Goal: Use online tool/utility: Utilize a website feature to perform a specific function

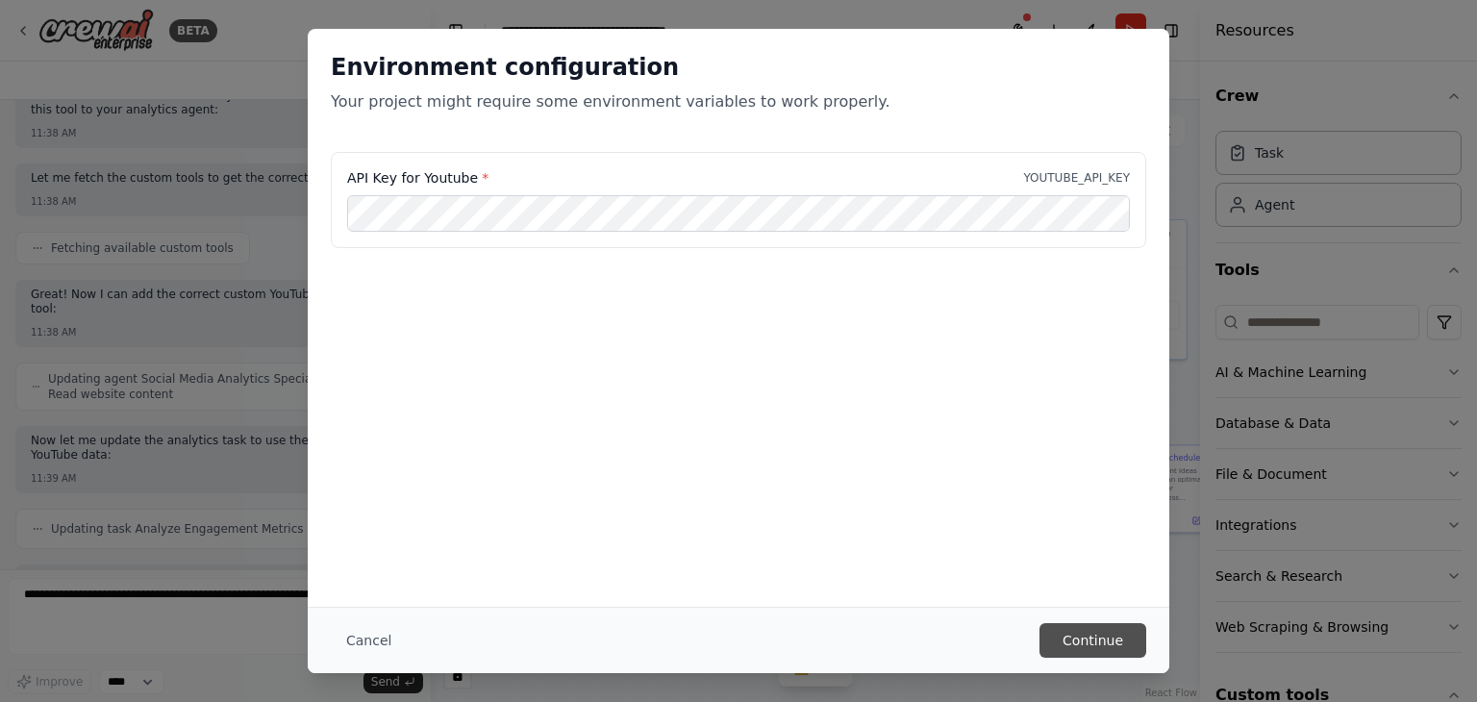
click at [1079, 638] on button "Continue" at bounding box center [1092, 640] width 107 height 35
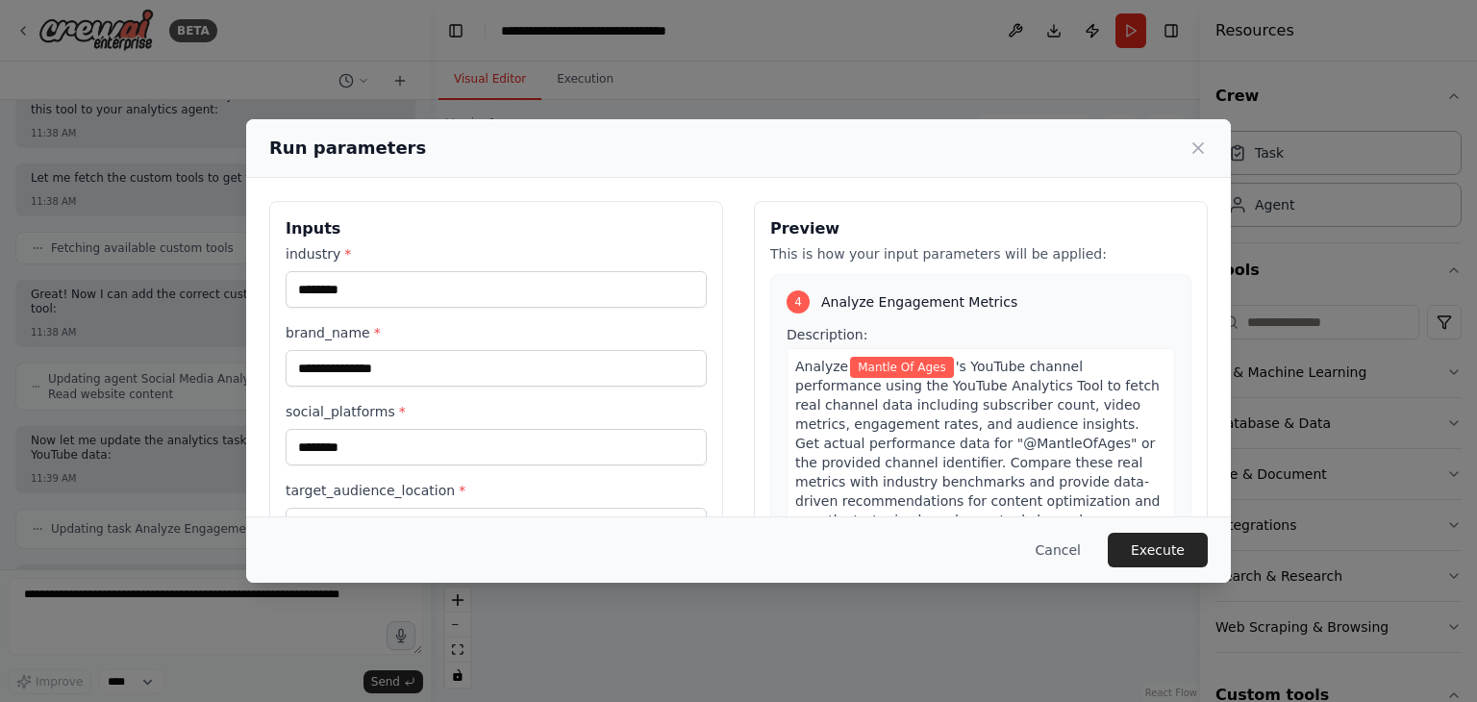
scroll to position [163, 0]
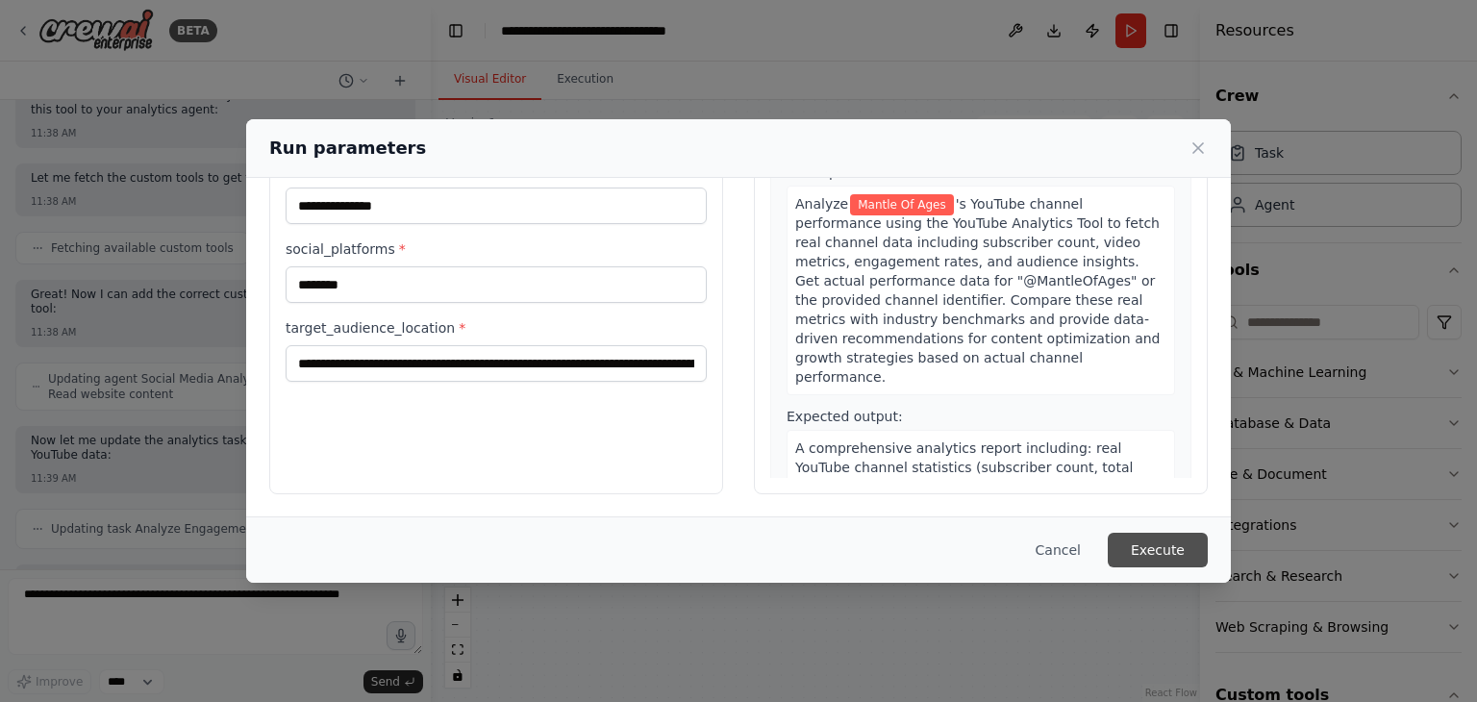
click at [1142, 535] on button "Execute" at bounding box center [1158, 550] width 100 height 35
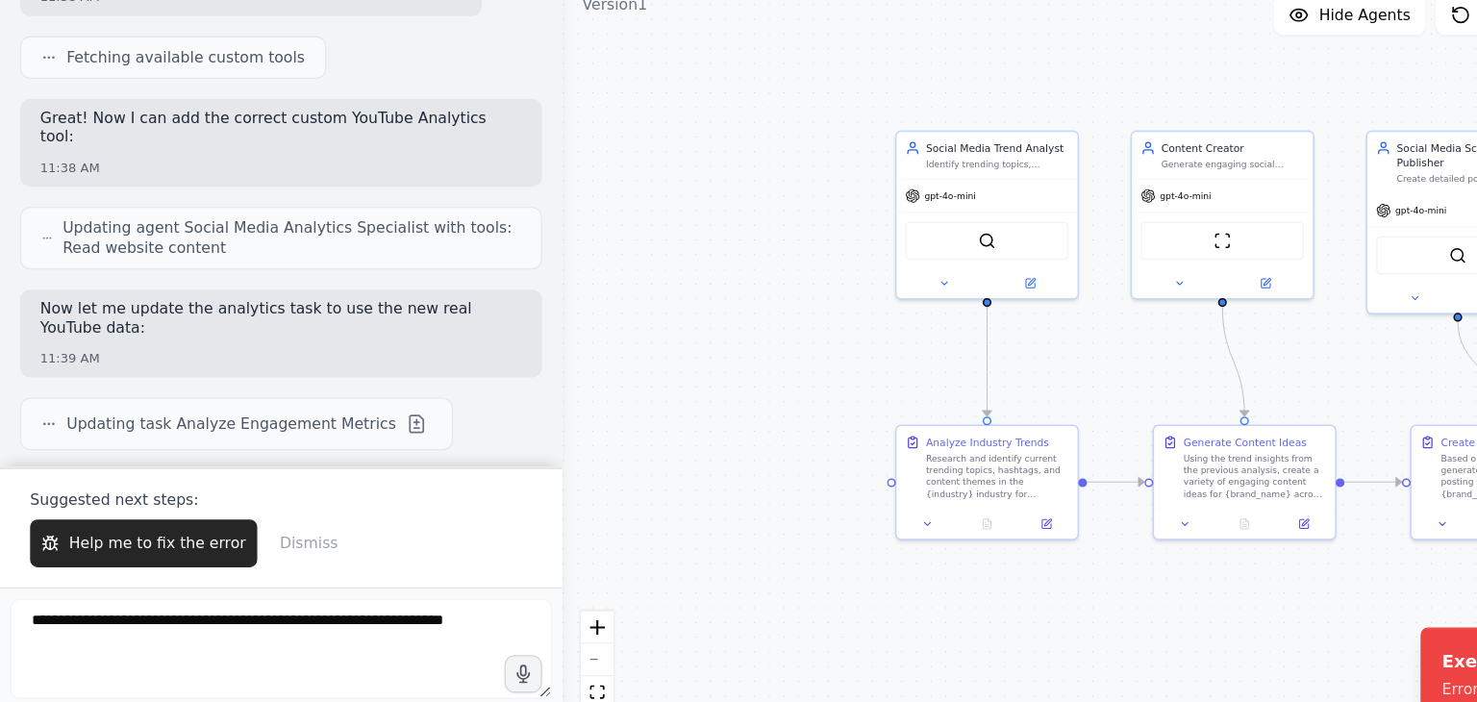
scroll to position [10781, 0]
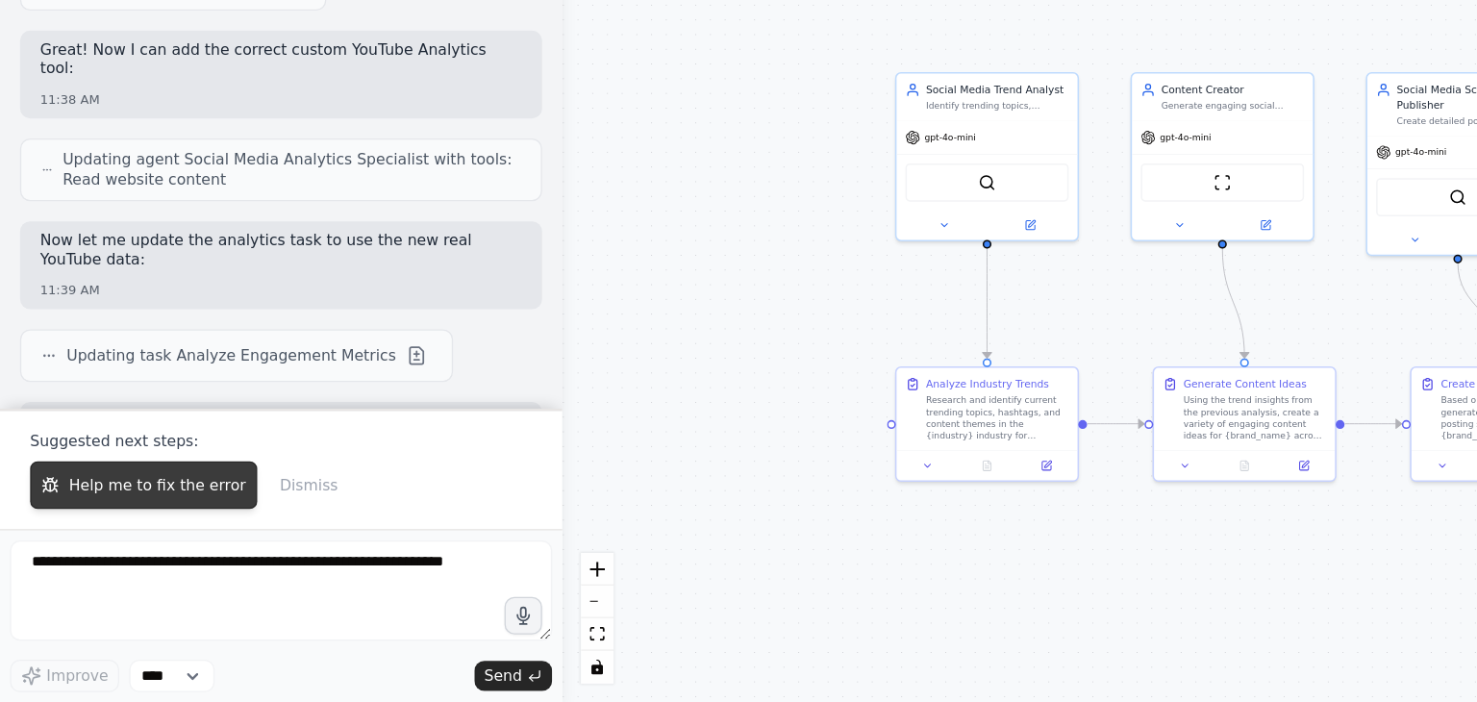
click at [82, 531] on span "Help me to fix the error" at bounding box center [121, 535] width 136 height 15
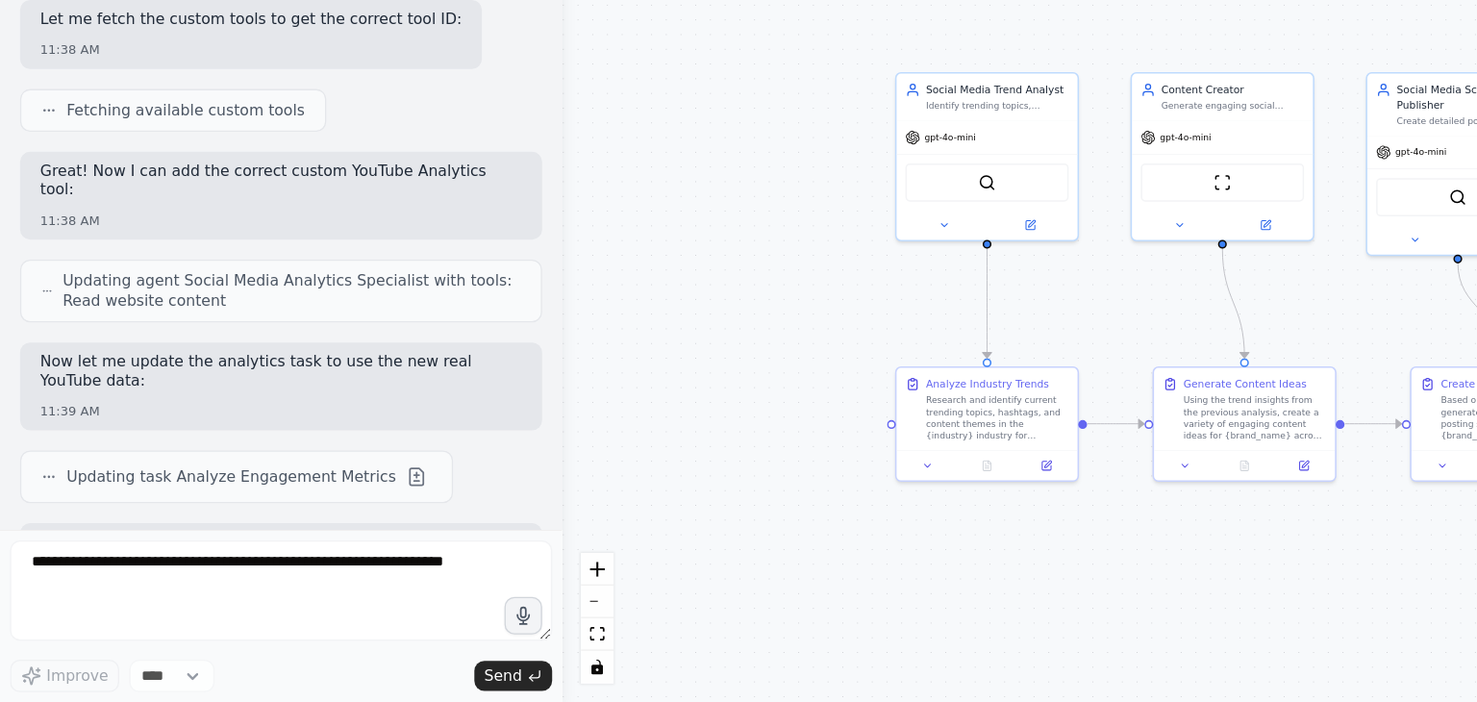
scroll to position [10739, 0]
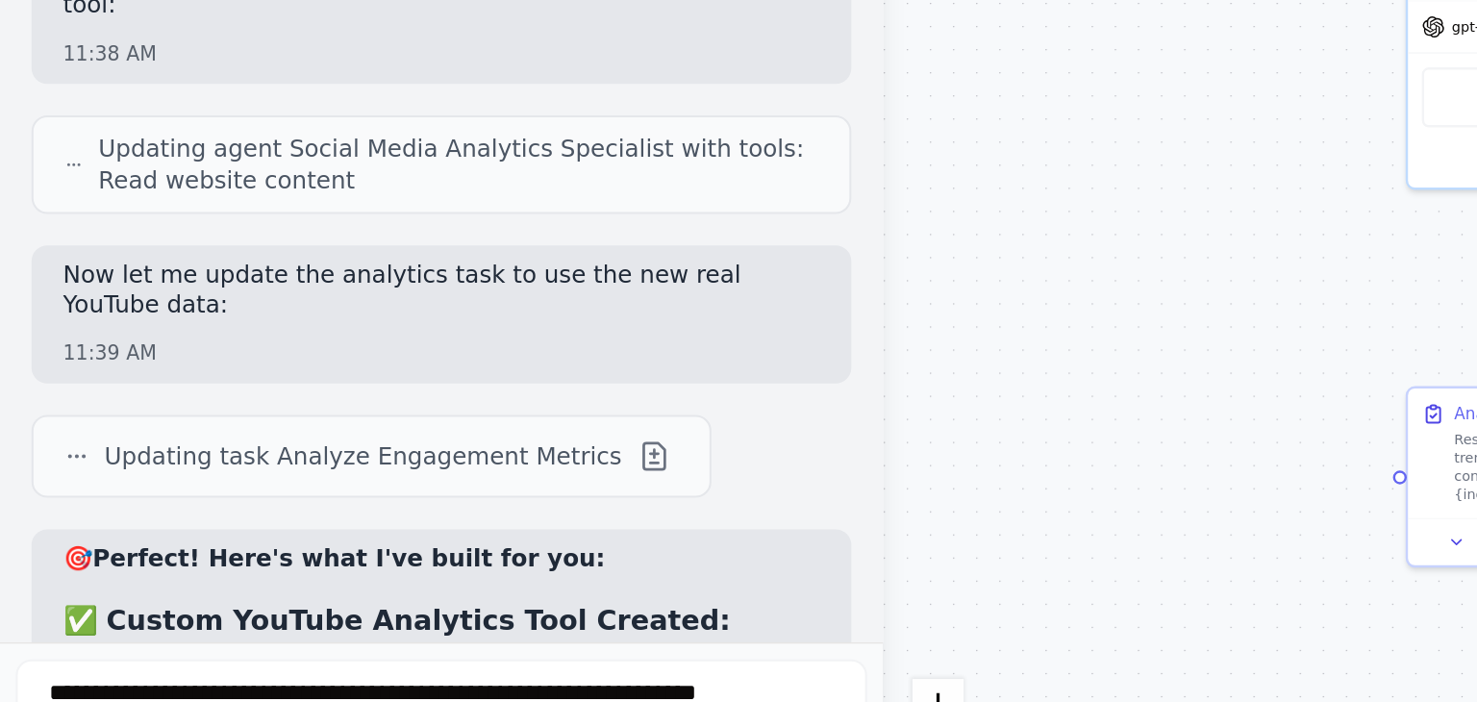
drag, startPoint x: 227, startPoint y: 419, endPoint x: 256, endPoint y: 420, distance: 28.9
drag, startPoint x: 184, startPoint y: 388, endPoint x: 332, endPoint y: 390, distance: 148.1
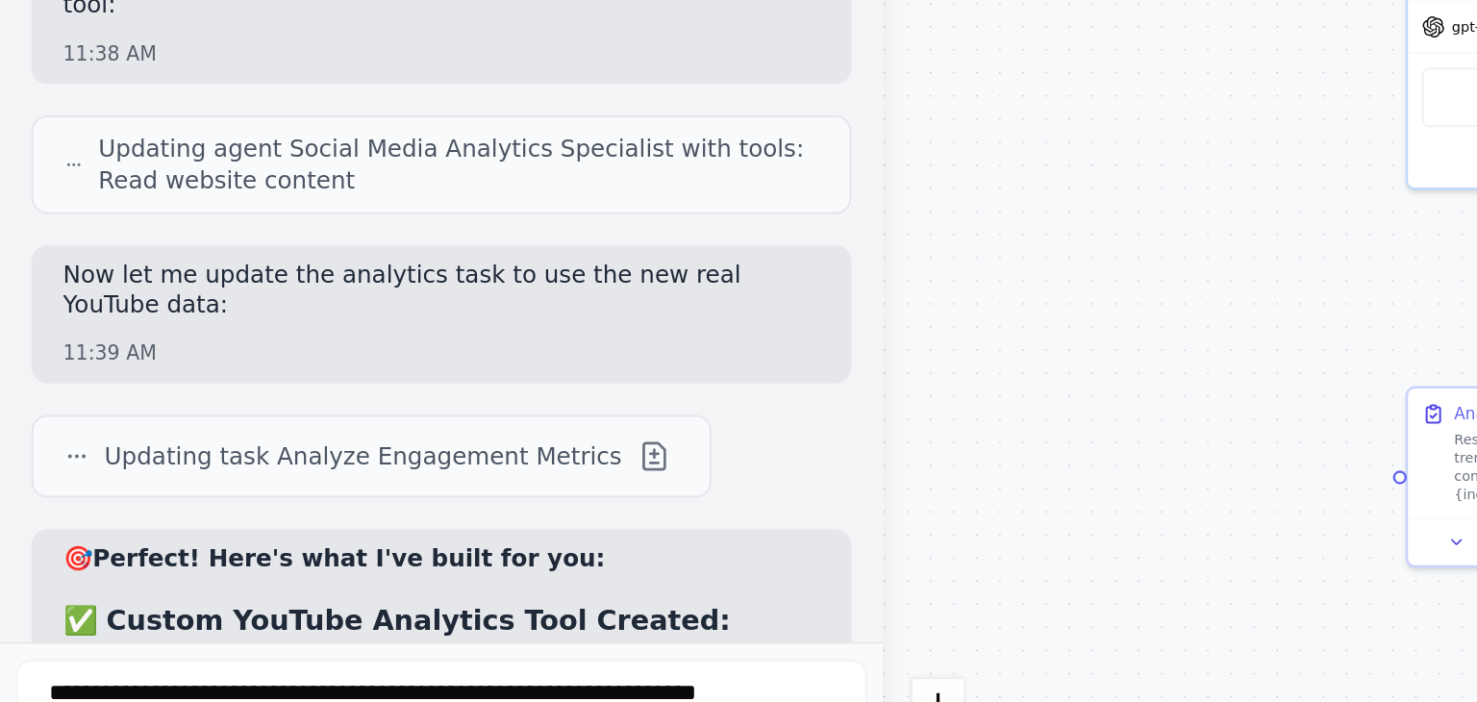
drag, startPoint x: 182, startPoint y: 390, endPoint x: 322, endPoint y: 391, distance: 140.4
copy li "YouTube Data API v3""
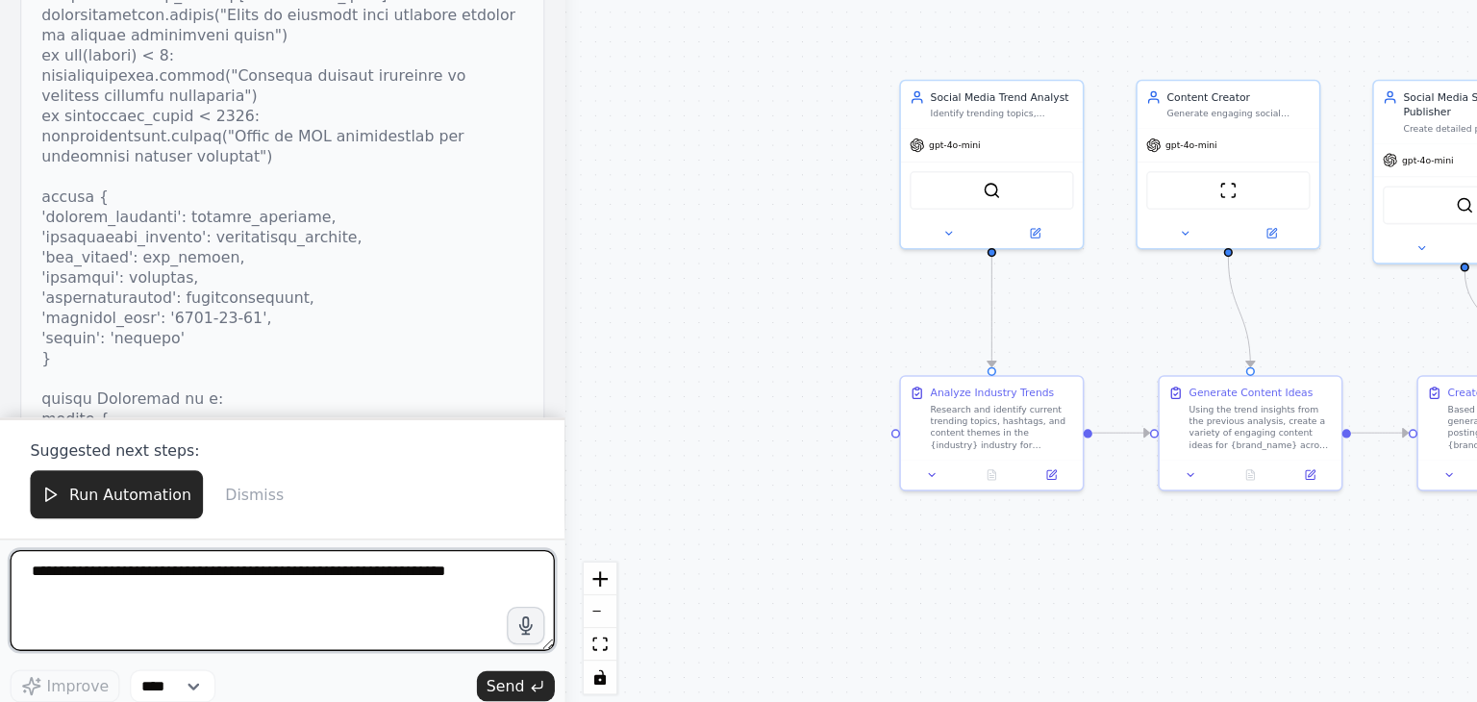
scroll to position [16240, 0]
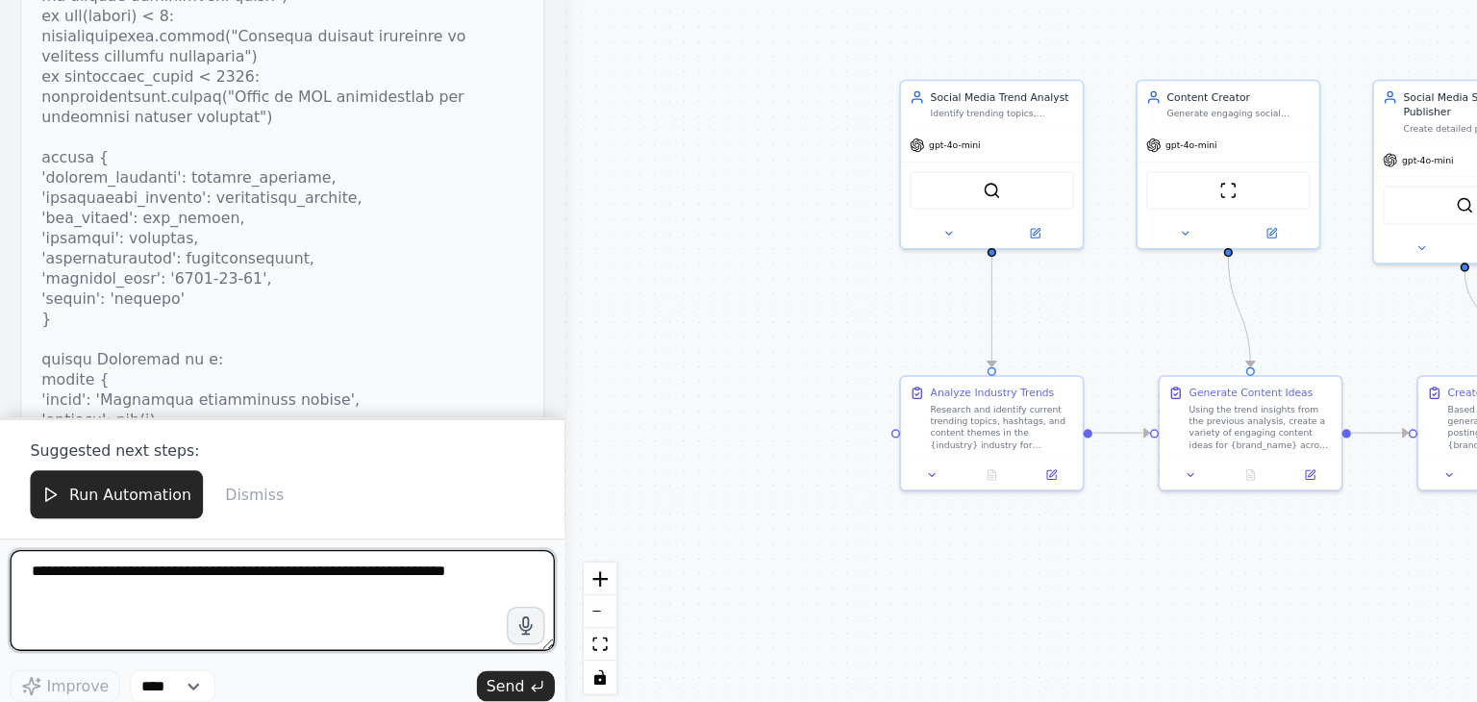
click at [135, 616] on textarea at bounding box center [215, 616] width 415 height 77
click at [149, 588] on textarea "**********" at bounding box center [215, 616] width 415 height 77
click at [163, 594] on textarea "**********" at bounding box center [215, 616] width 415 height 77
type textarea "**********"
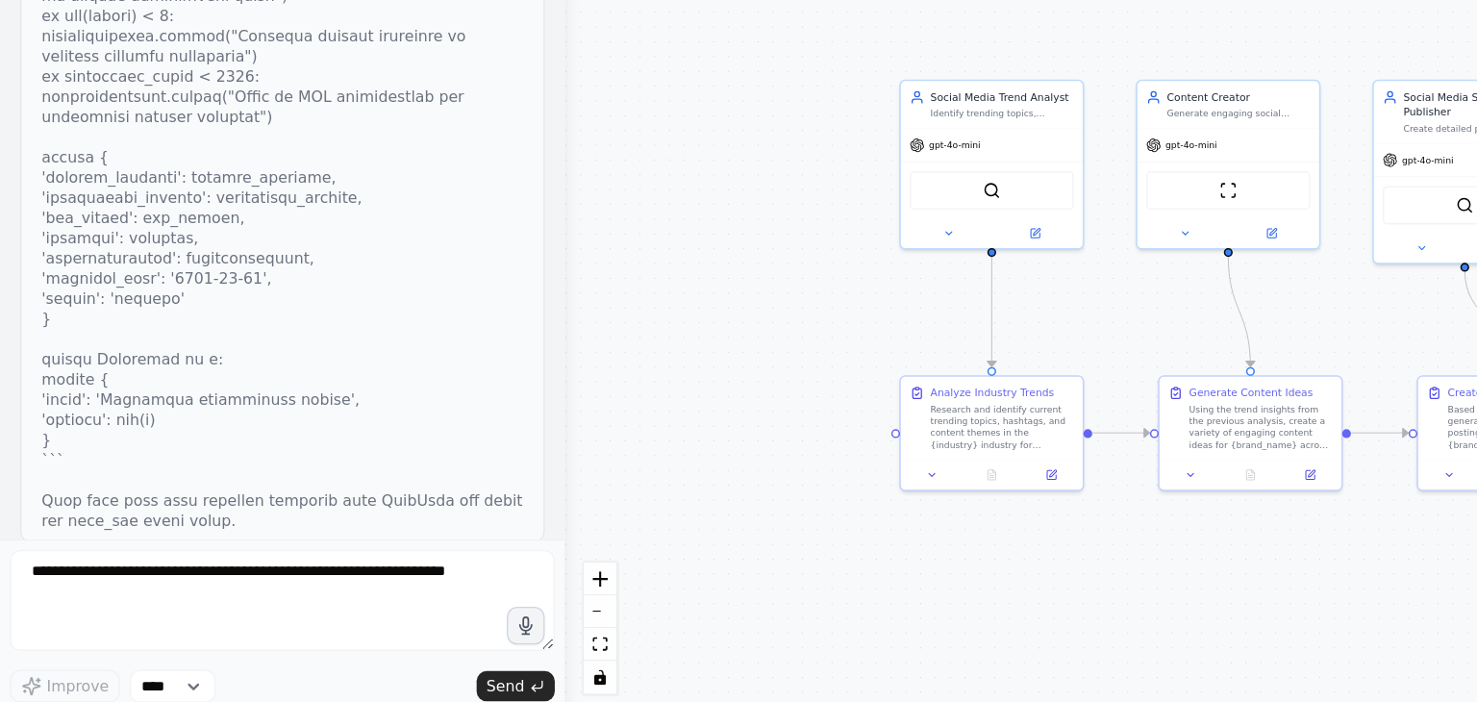
scroll to position [16266, 0]
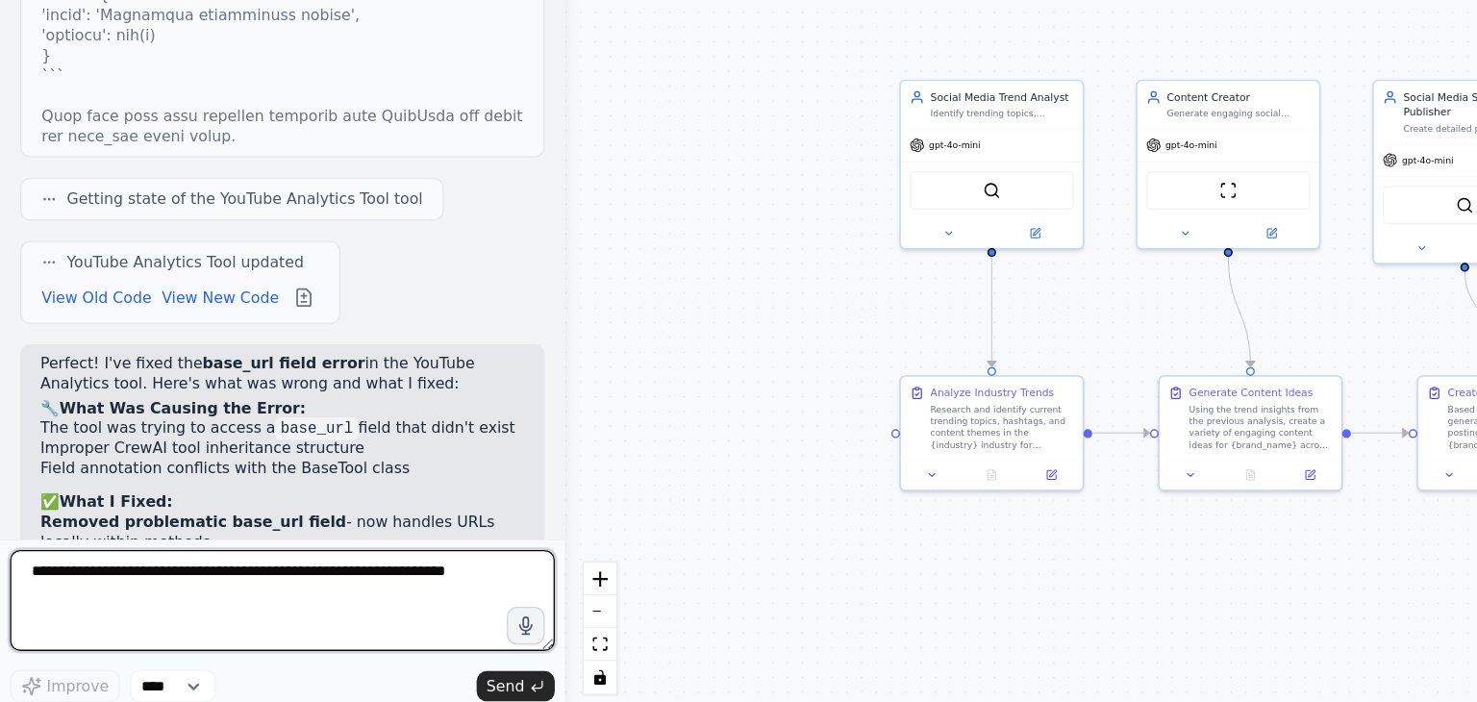
scroll to position [16539, 0]
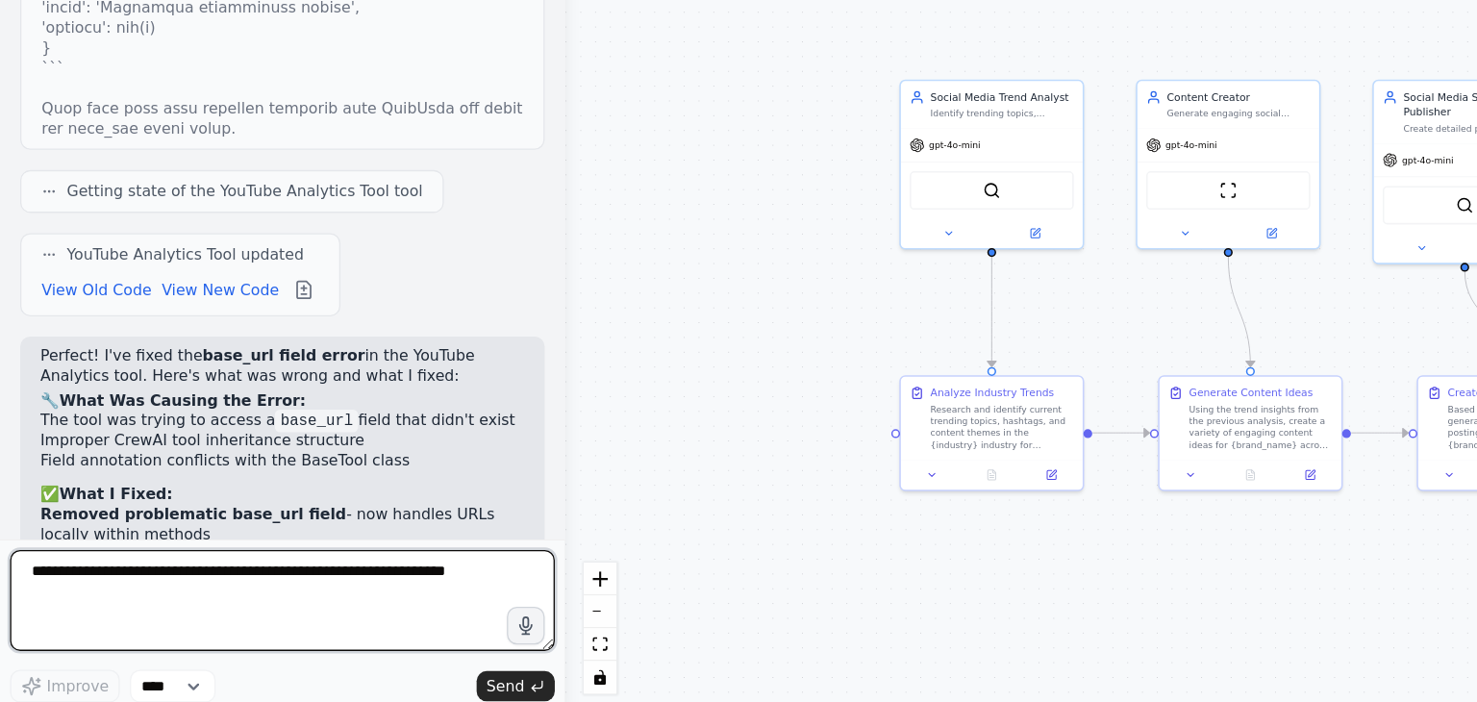
click at [274, 609] on textarea at bounding box center [215, 616] width 415 height 77
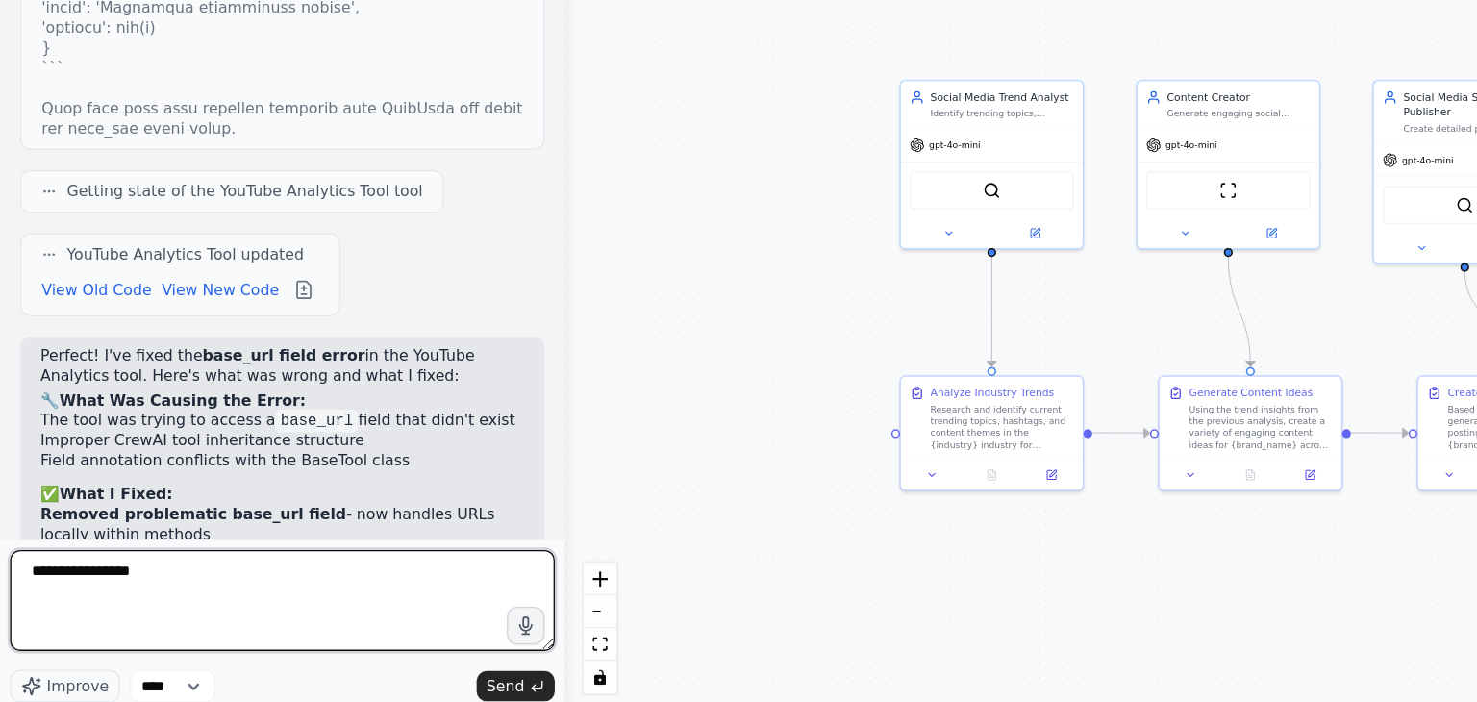
paste textarea "**********"
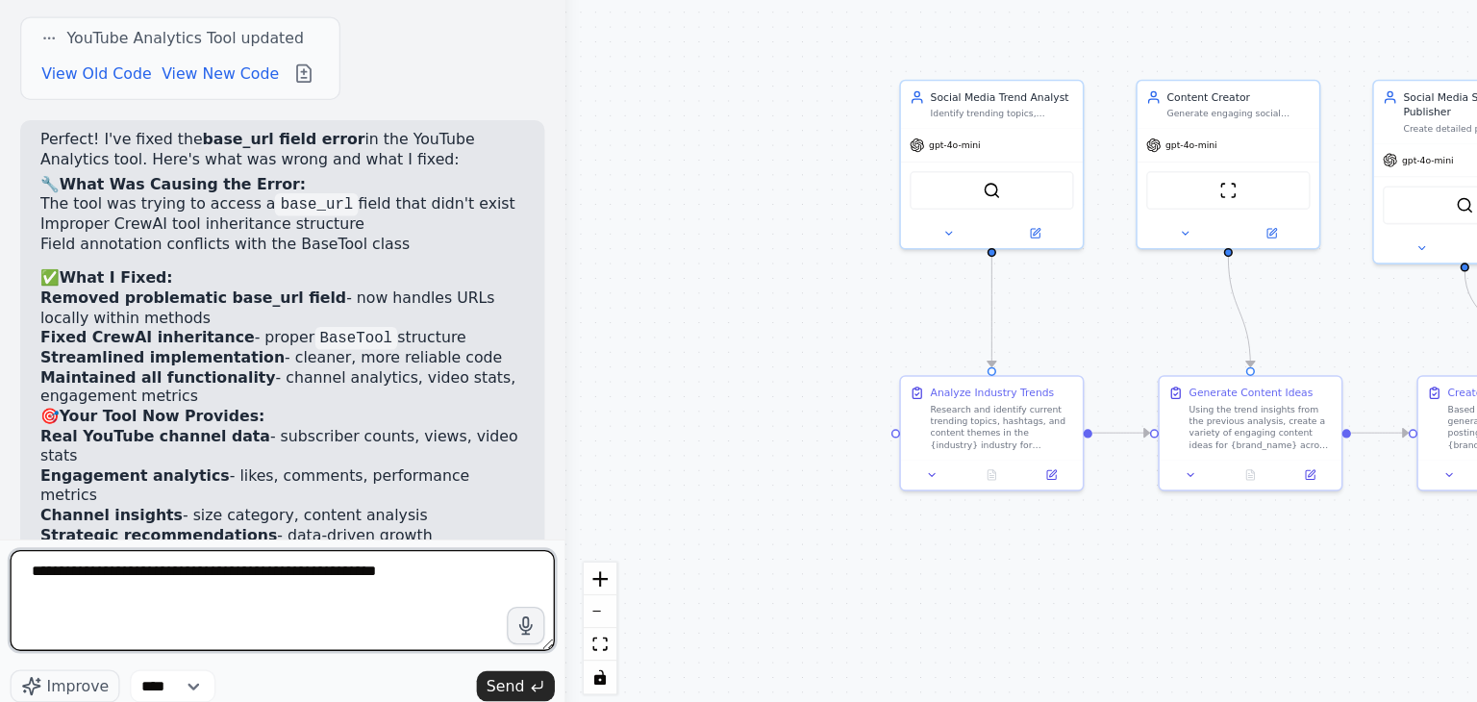
scroll to position [0, 0]
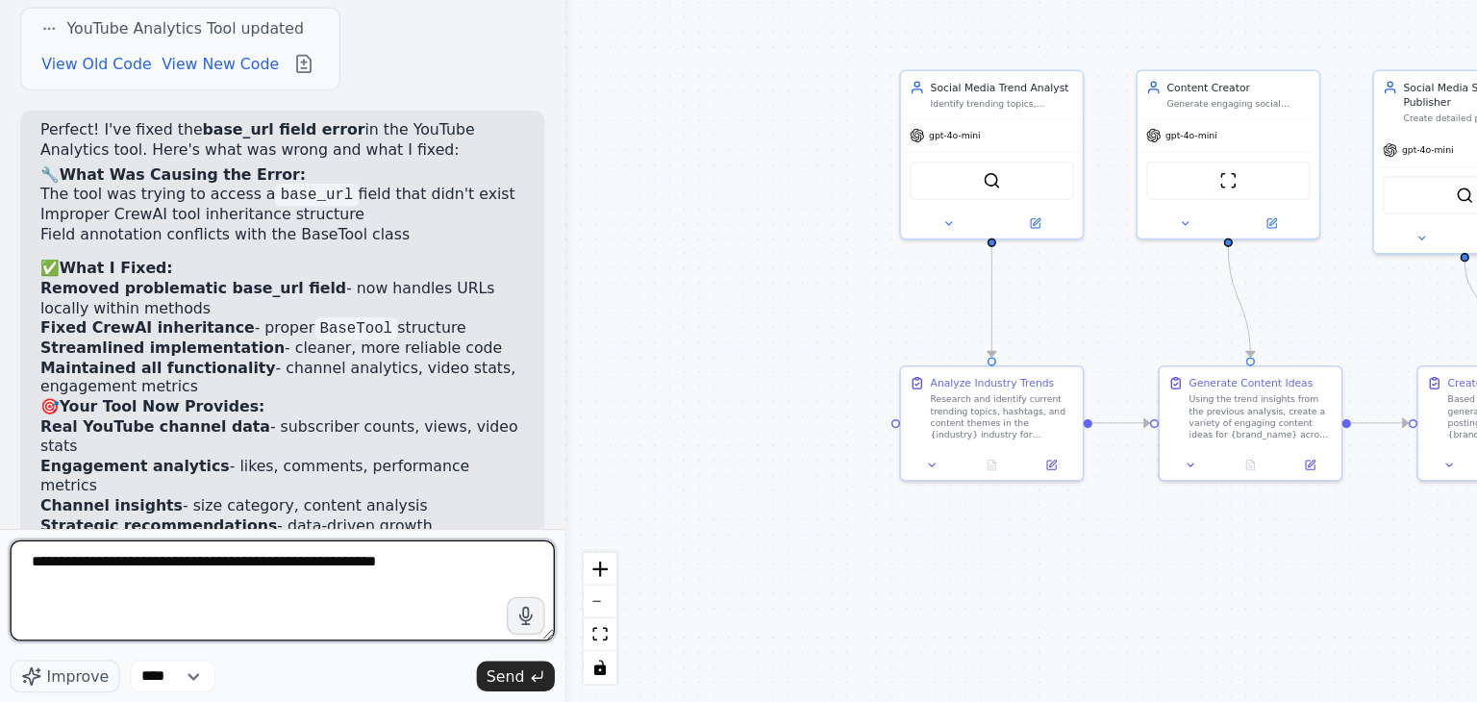
click at [91, 599] on textarea "**********" at bounding box center [215, 616] width 415 height 77
type textarea "**********"
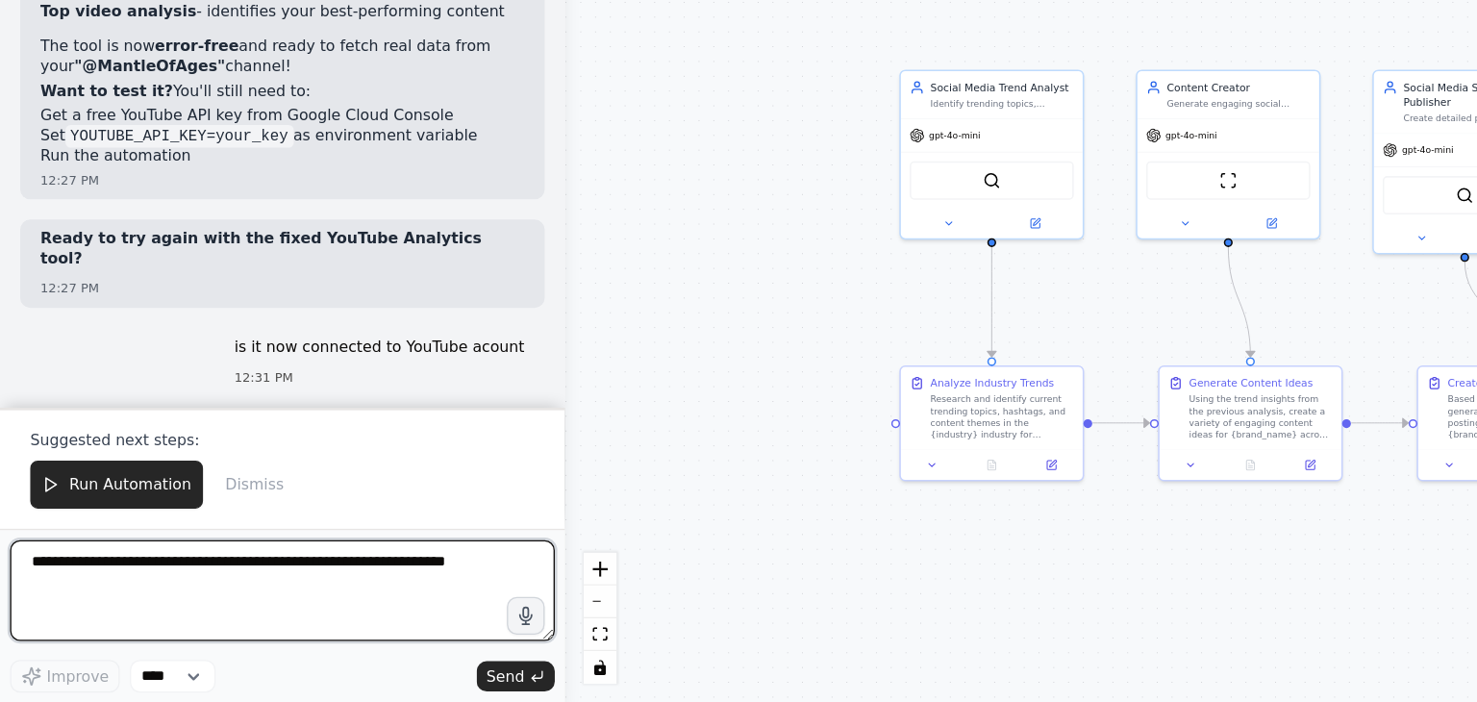
scroll to position [17120, 0]
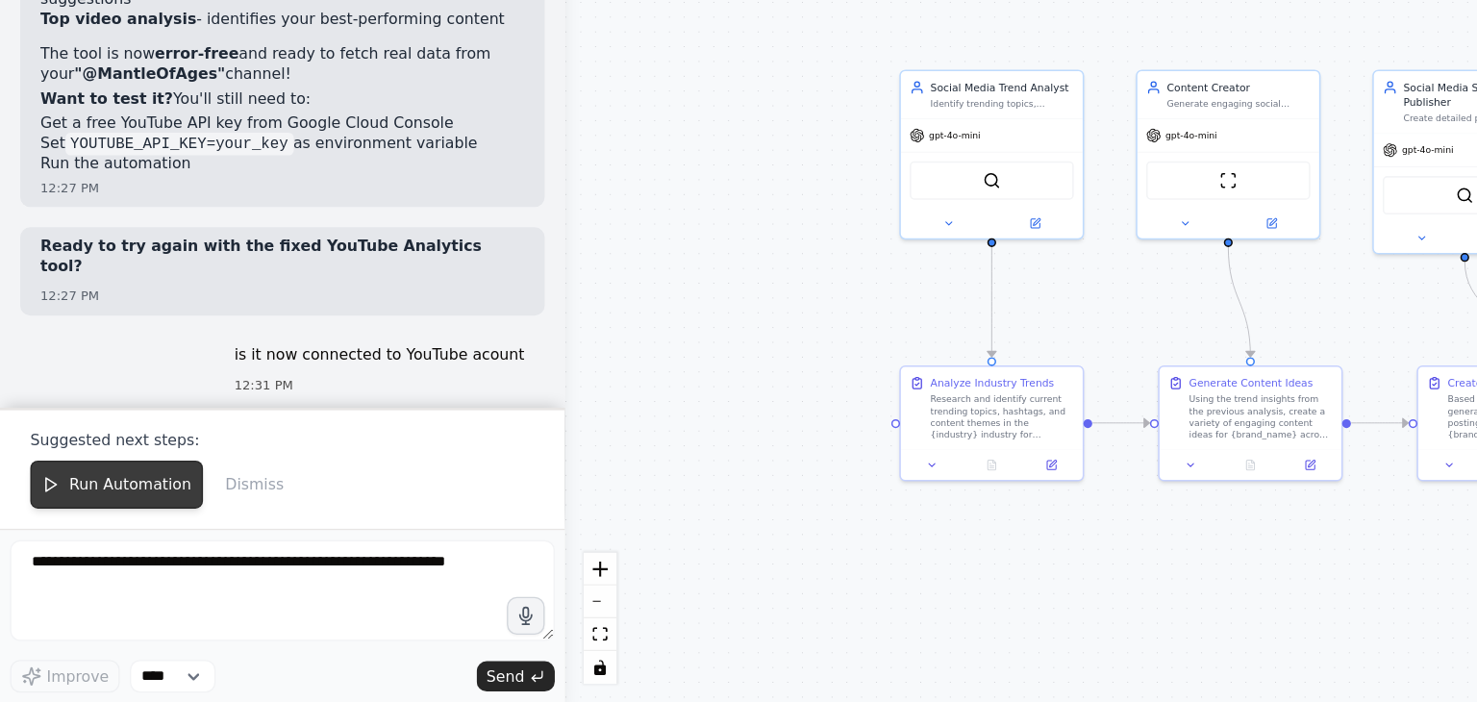
click at [116, 545] on button "Run Automation" at bounding box center [89, 535] width 132 height 37
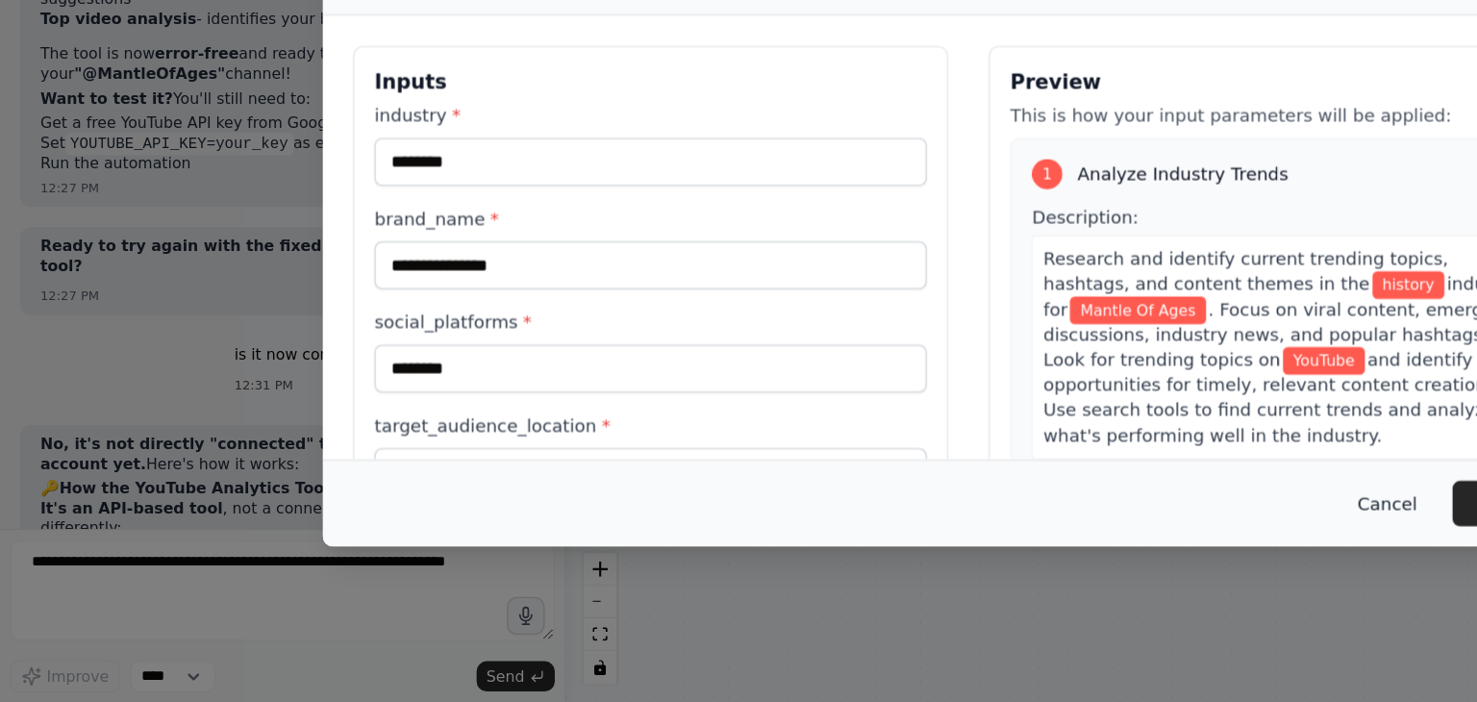
click at [1042, 555] on button "Cancel" at bounding box center [1058, 550] width 76 height 35
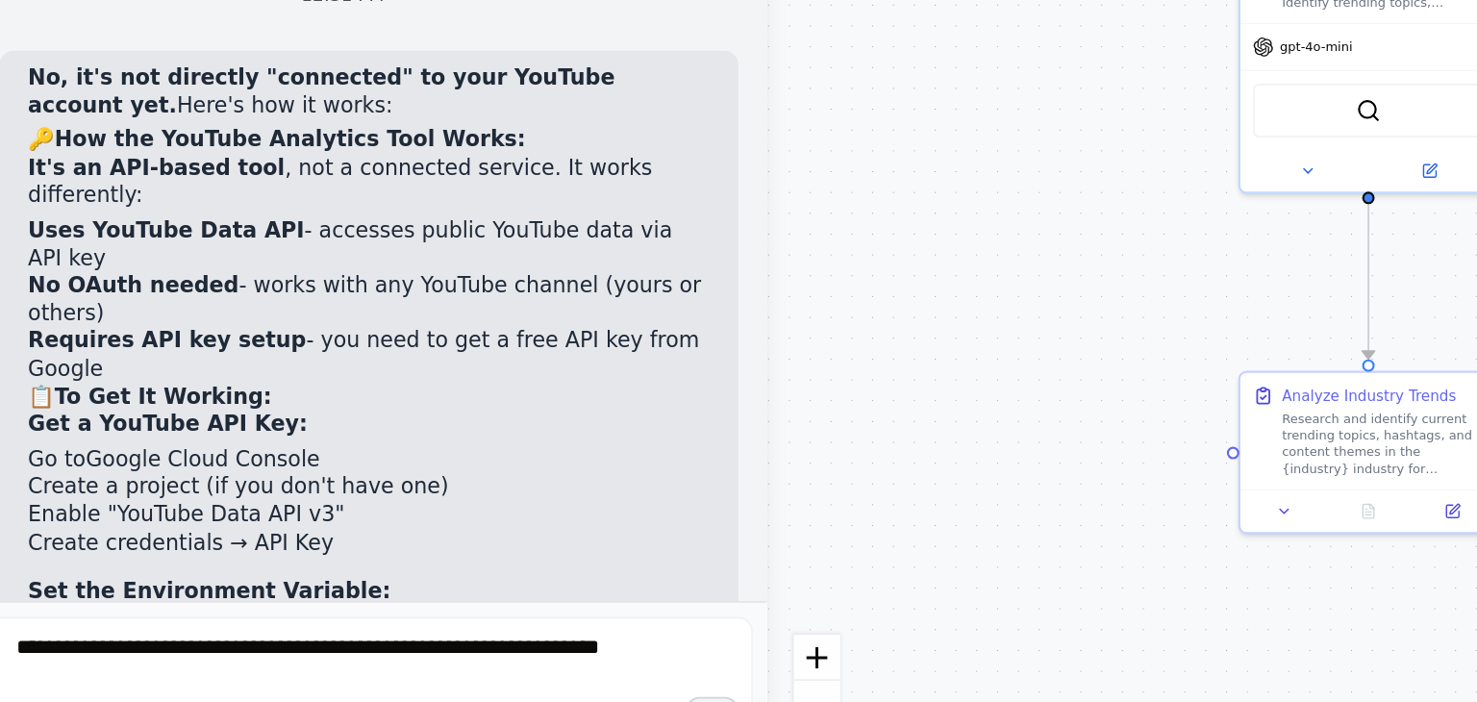
scroll to position [17365, 0]
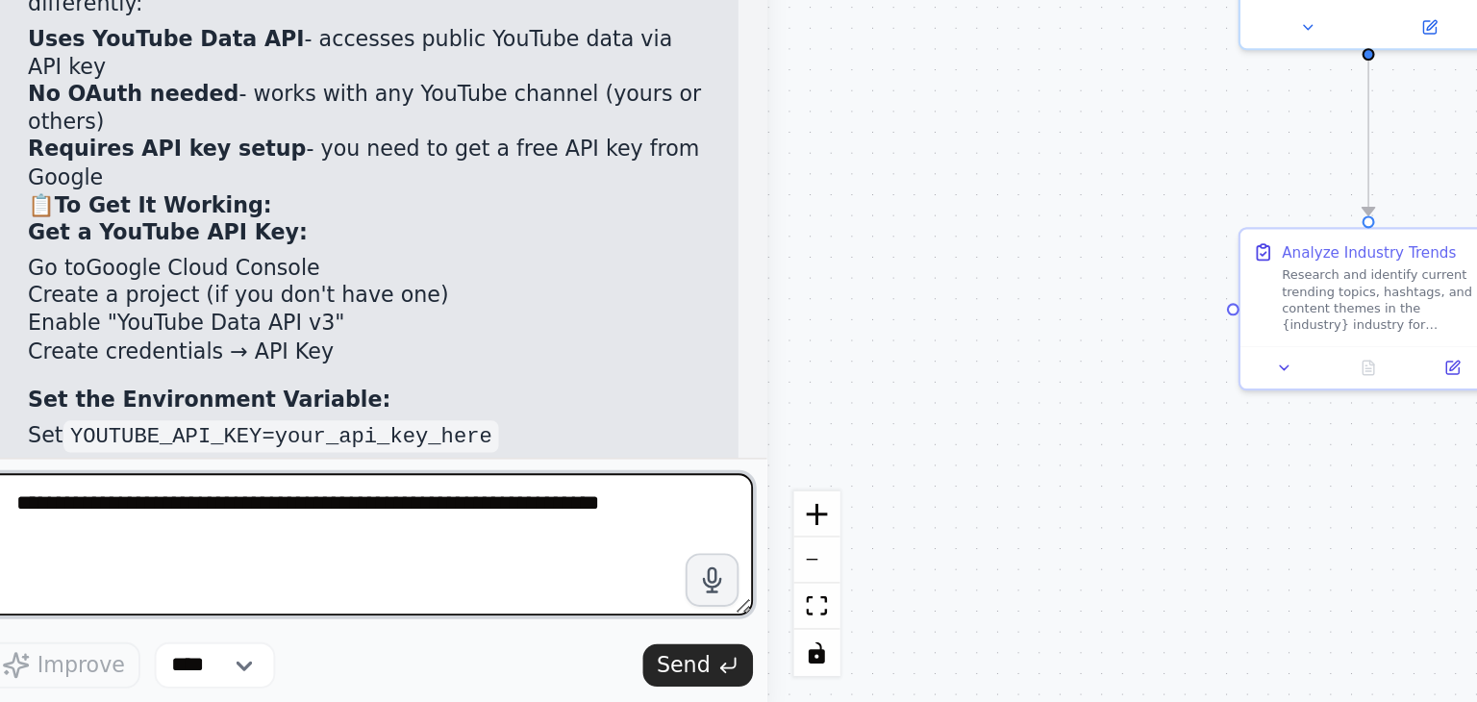
click at [91, 635] on textarea at bounding box center [215, 616] width 415 height 77
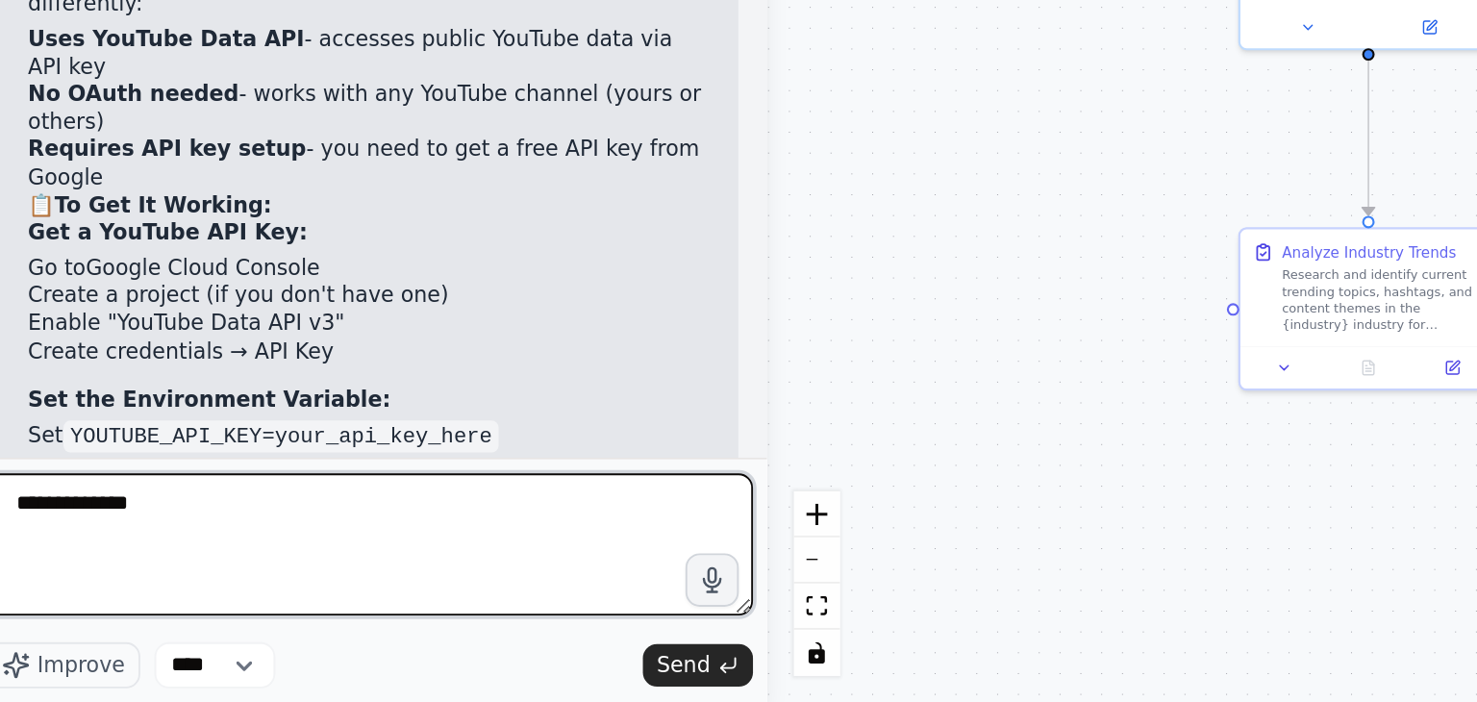
type textarea "**********"
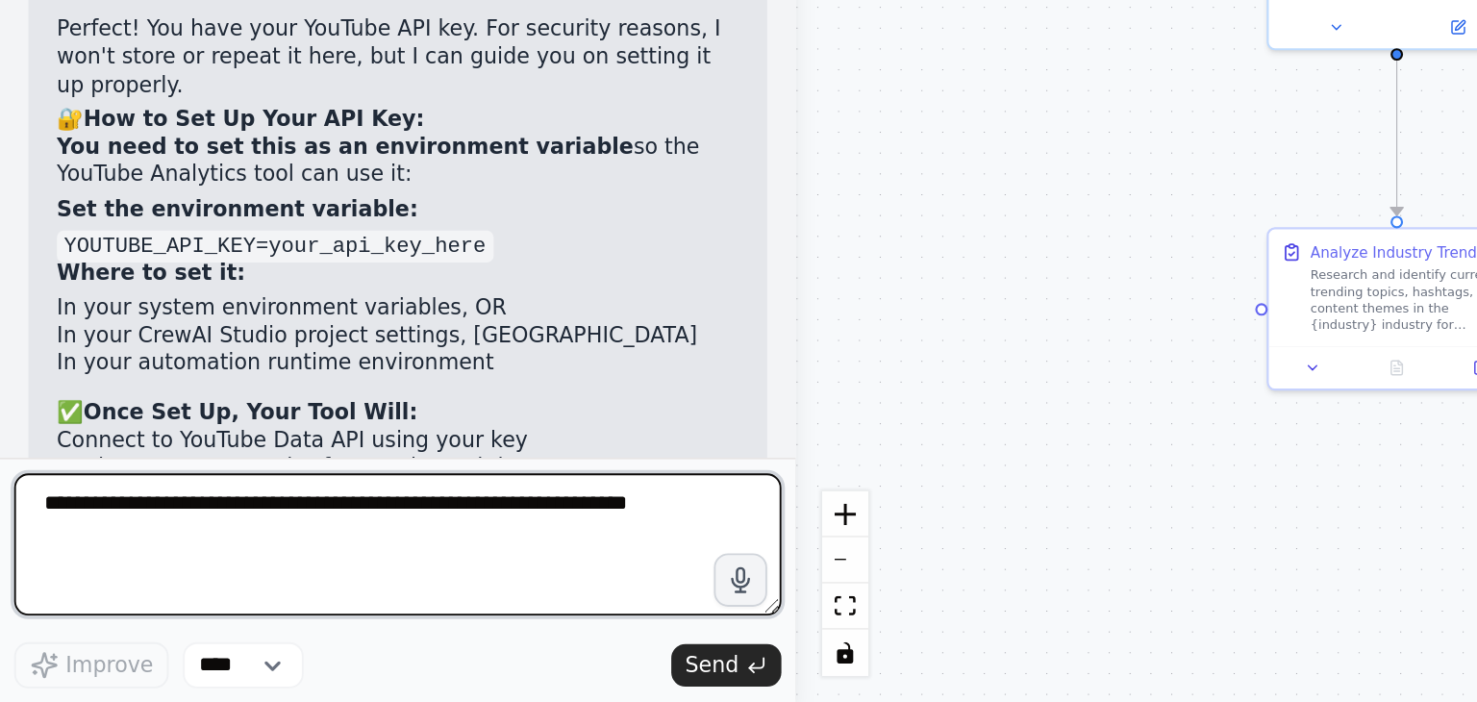
scroll to position [17904, 0]
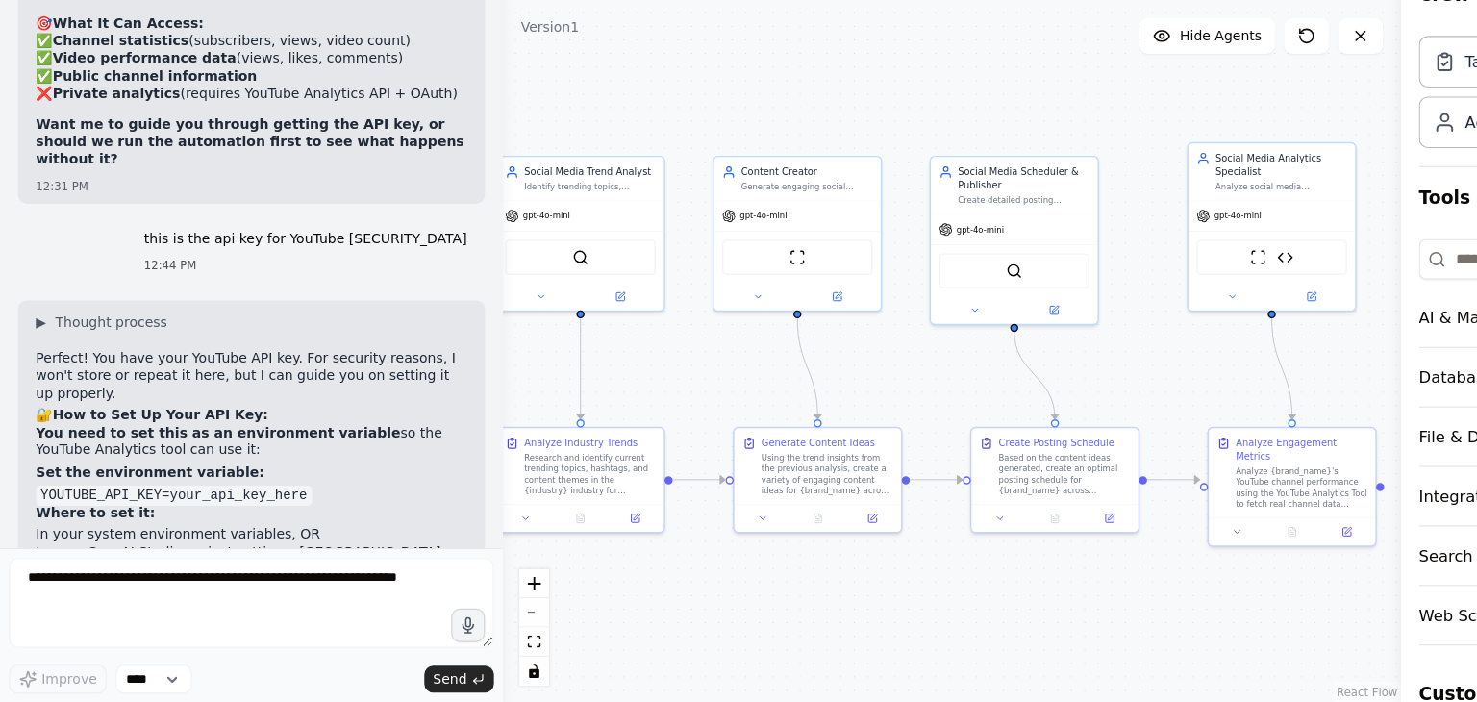
drag, startPoint x: 1026, startPoint y: 161, endPoint x: 771, endPoint y: 173, distance: 255.1
click at [771, 173] on div ".deletable-edge-delete-btn { width: 20px; height: 20px; border: 0px solid #ffff…" at bounding box center [815, 401] width 769 height 602
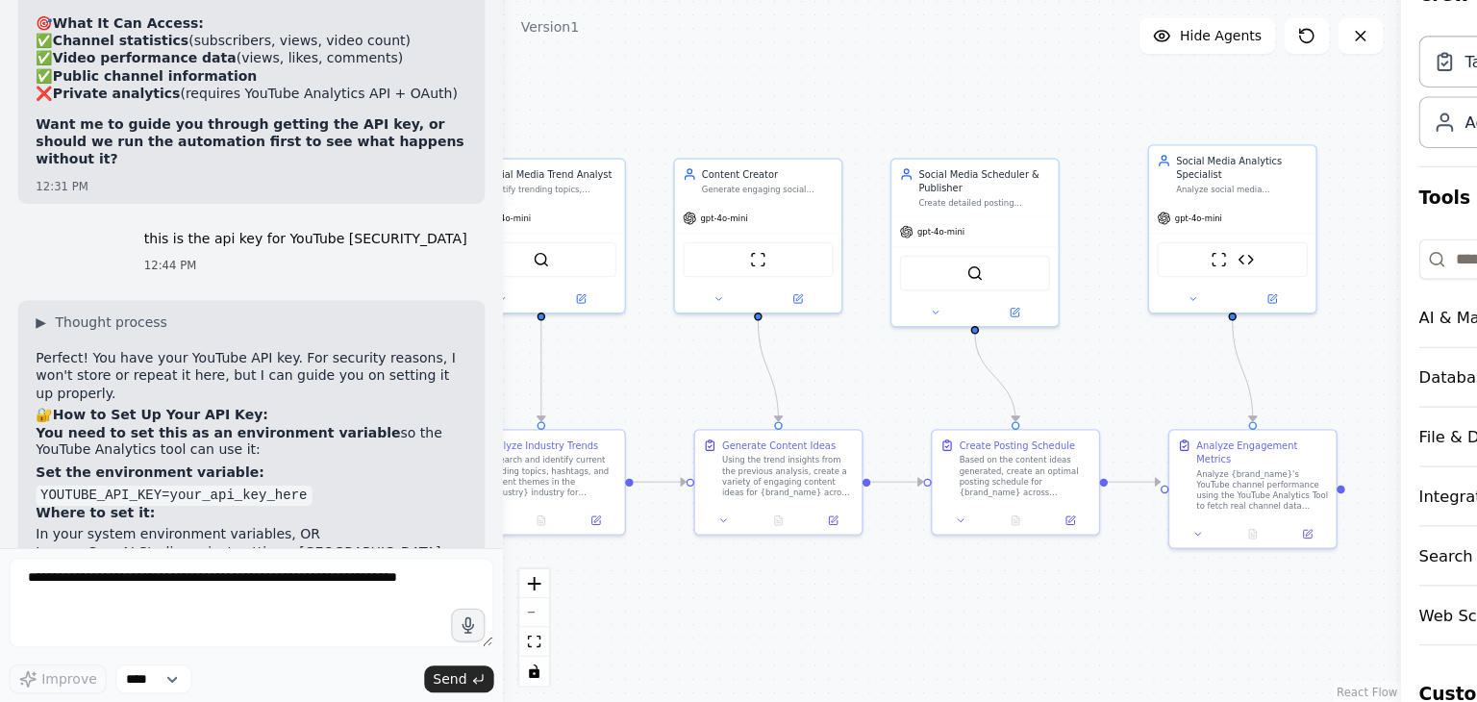
drag, startPoint x: 957, startPoint y: 186, endPoint x: 904, endPoint y: 189, distance: 53.0
click at [904, 189] on div ".deletable-edge-delete-btn { width: 20px; height: 20px; border: 0px solid #ffff…" at bounding box center [815, 401] width 769 height 602
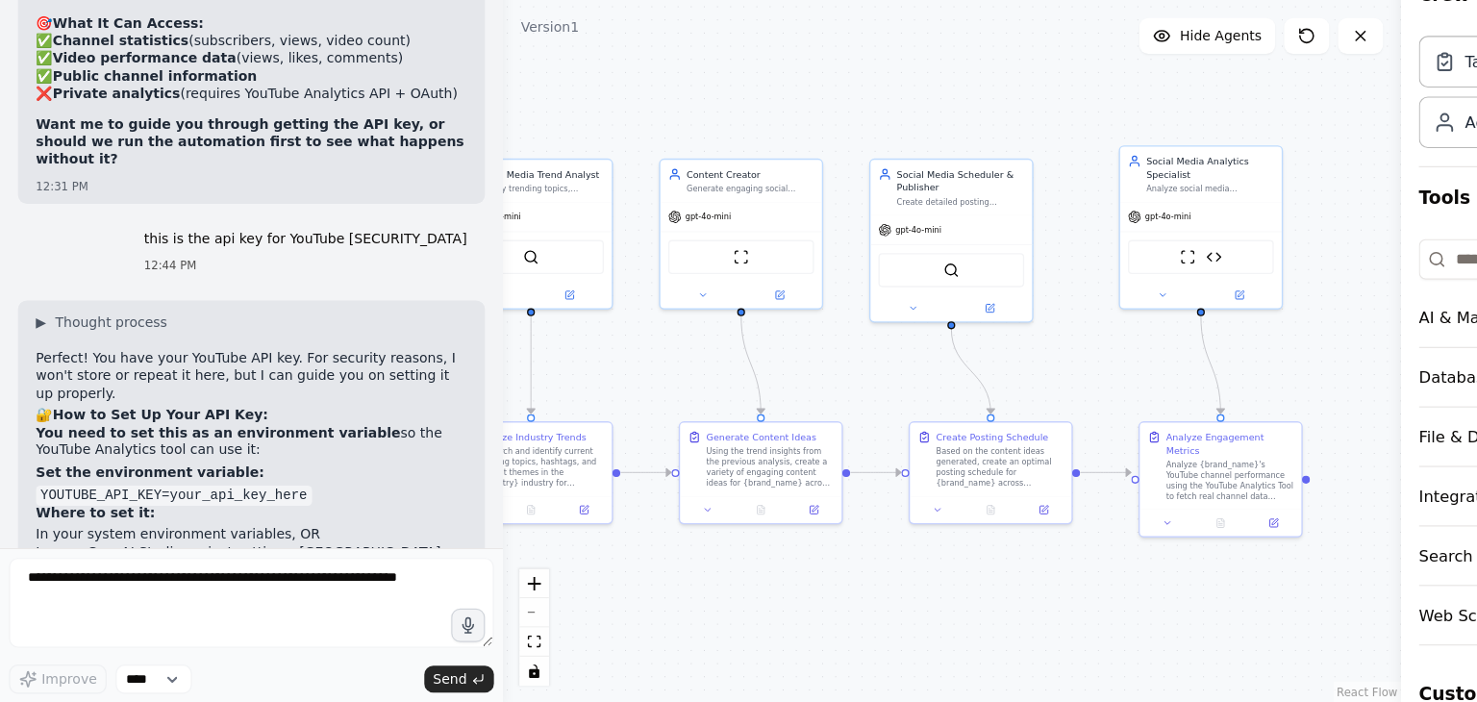
scroll to position [17974, 0]
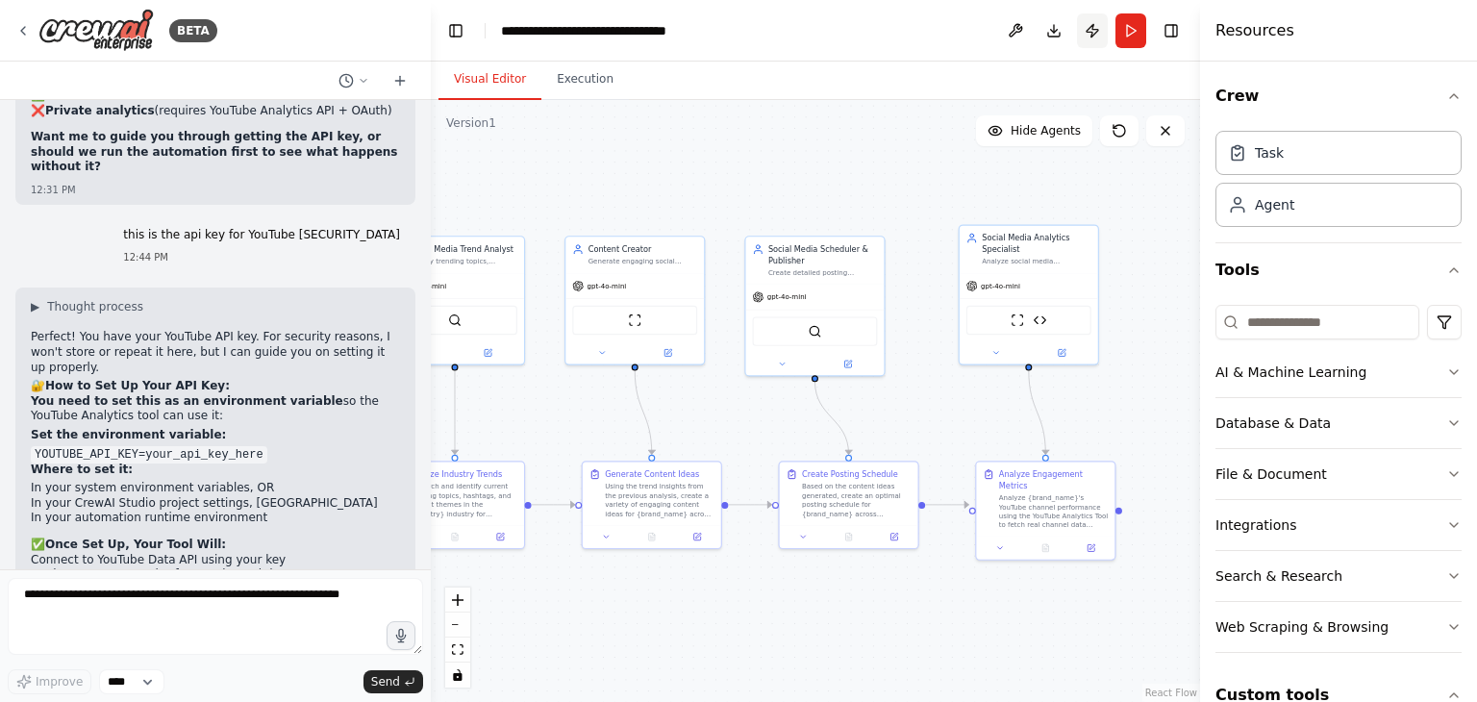
click at [1087, 32] on button "Publish" at bounding box center [1092, 30] width 31 height 35
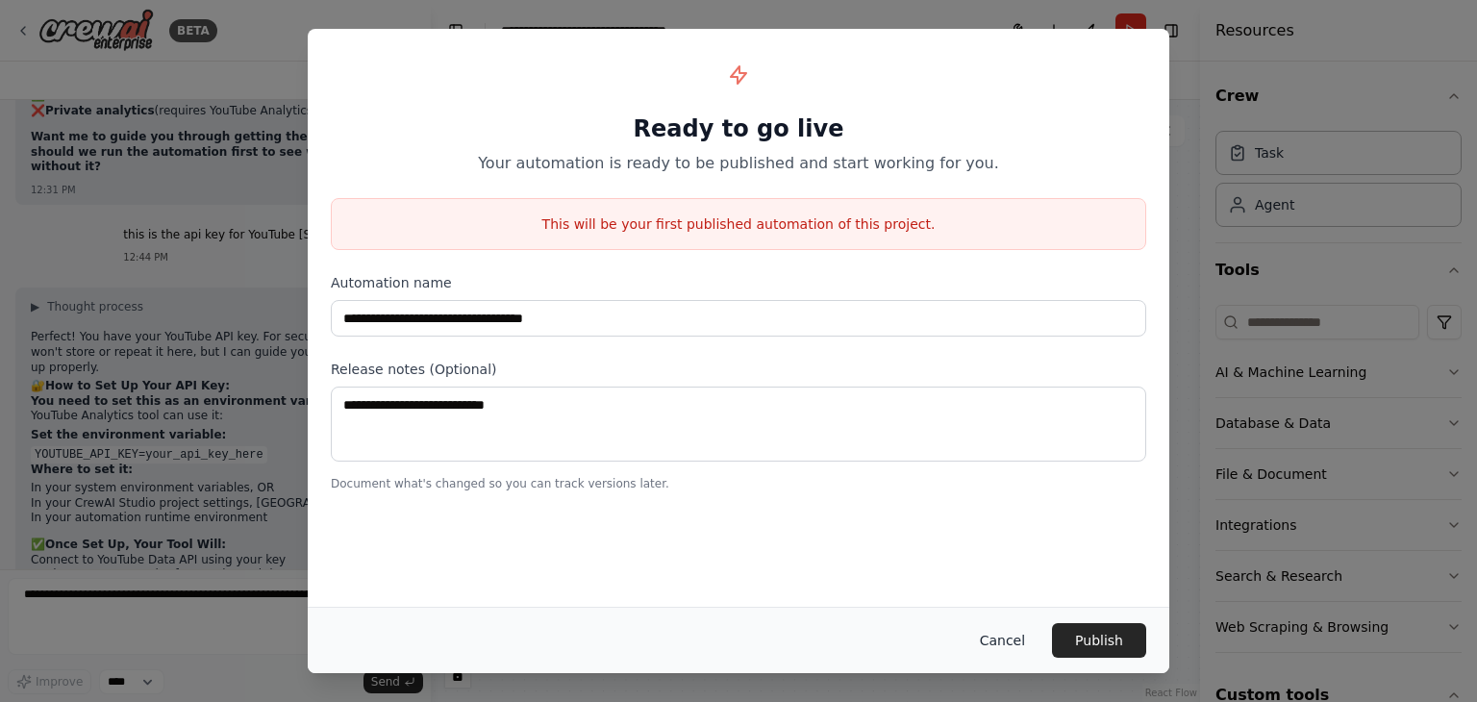
click at [1019, 634] on button "Cancel" at bounding box center [1002, 640] width 76 height 35
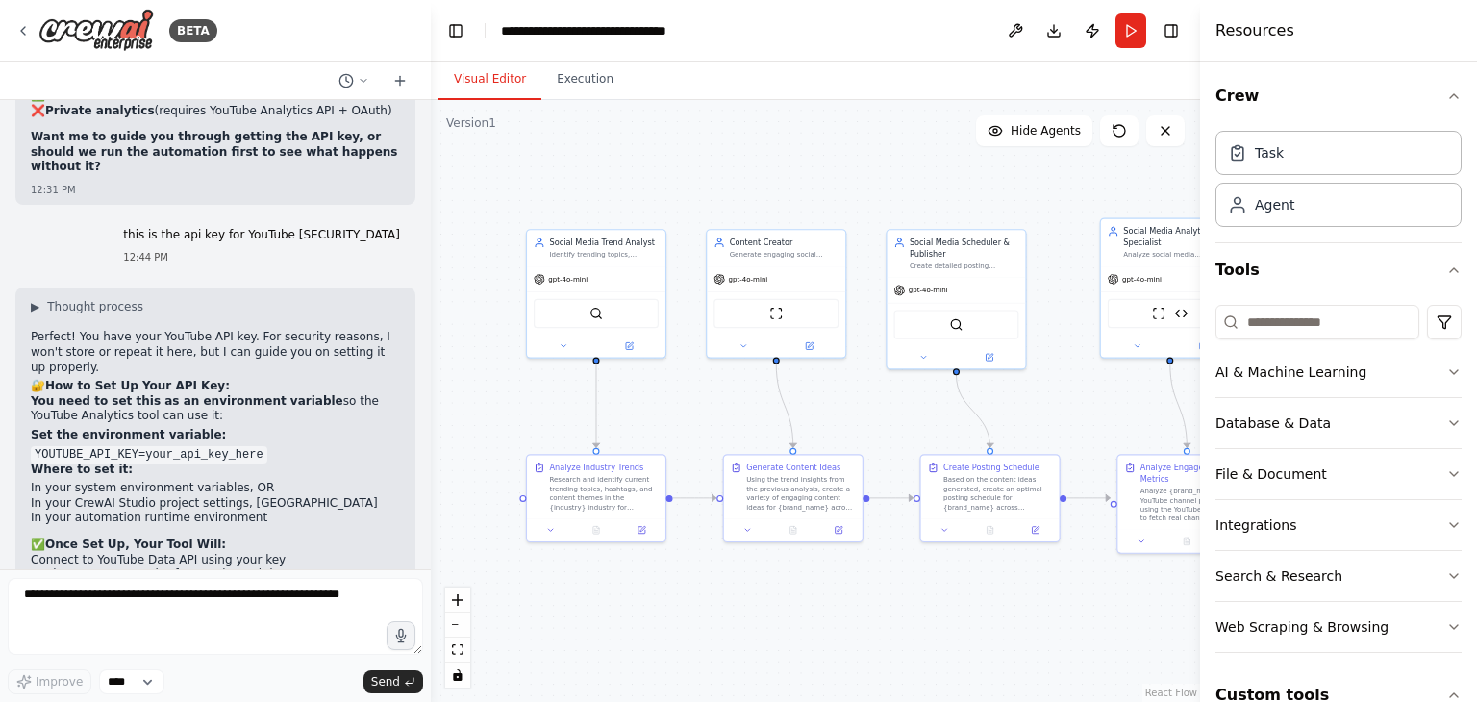
drag, startPoint x: 506, startPoint y: 567, endPoint x: 647, endPoint y: 561, distance: 141.5
click at [647, 561] on div ".deletable-edge-delete-btn { width: 20px; height: 20px; border: 0px solid #ffff…" at bounding box center [815, 401] width 769 height 602
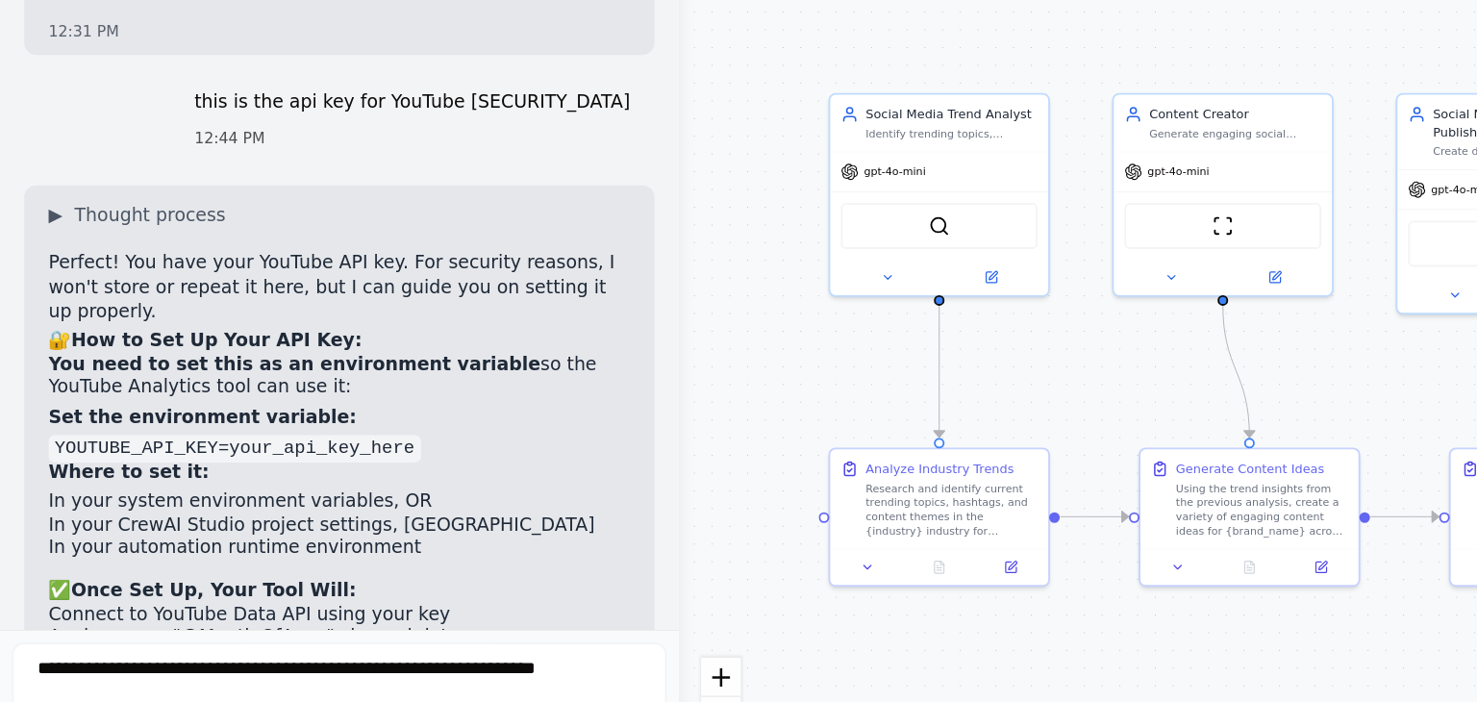
scroll to position [0, 0]
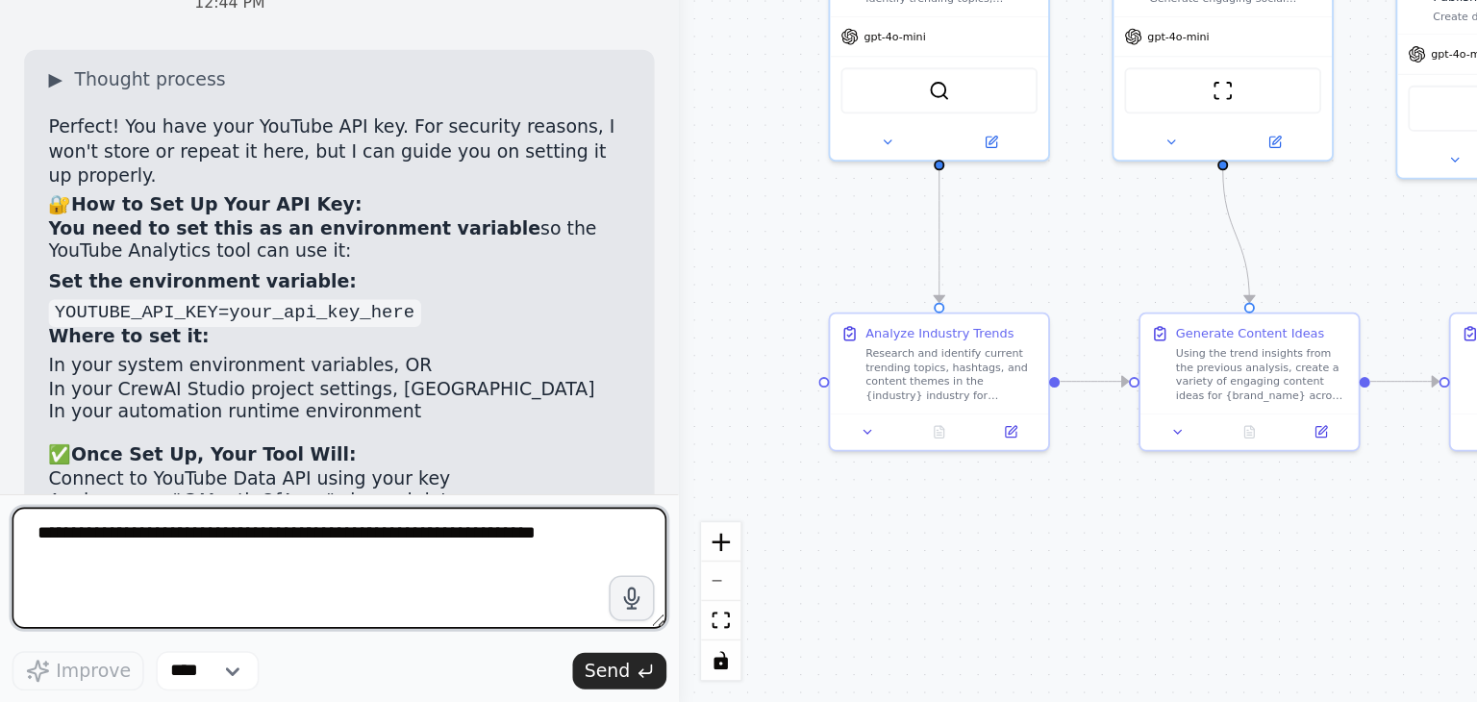
click at [187, 605] on textarea at bounding box center [215, 616] width 415 height 77
type textarea "*"
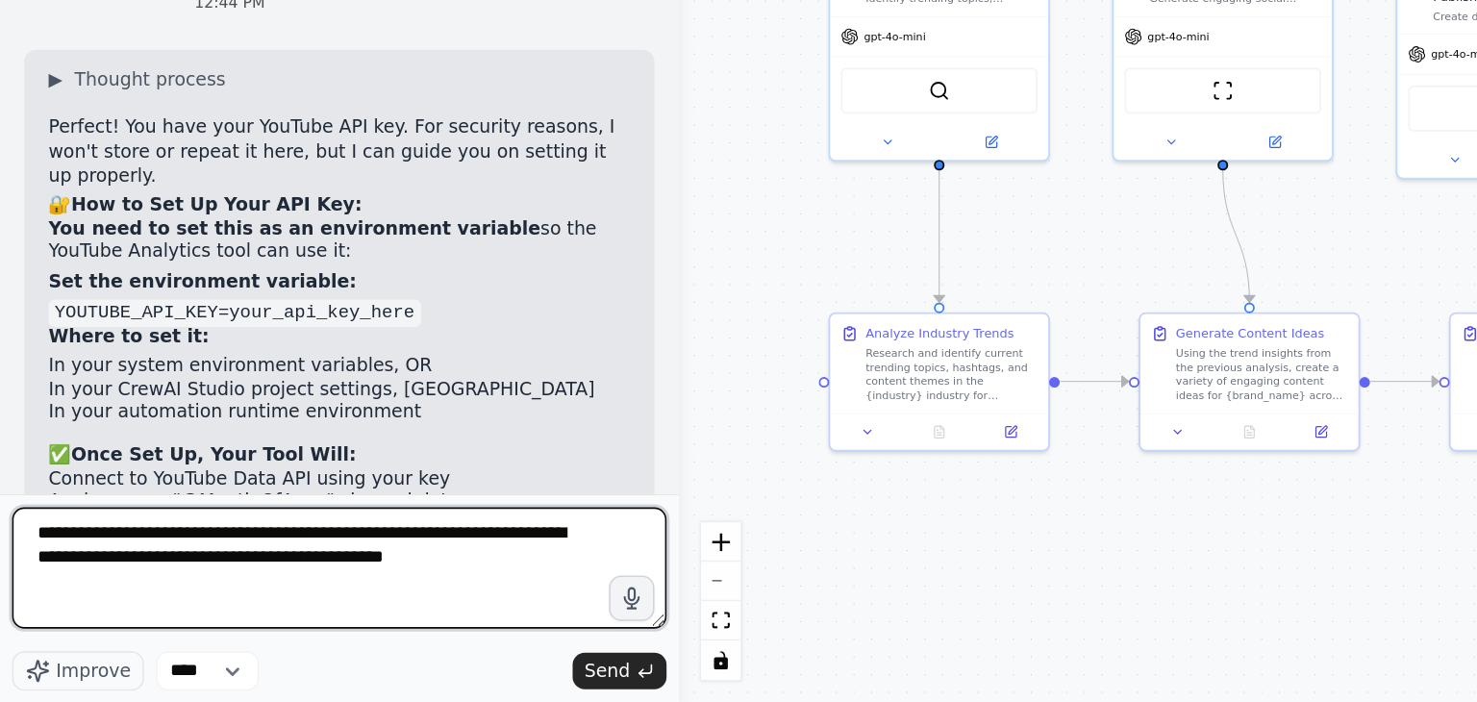
type textarea "**********"
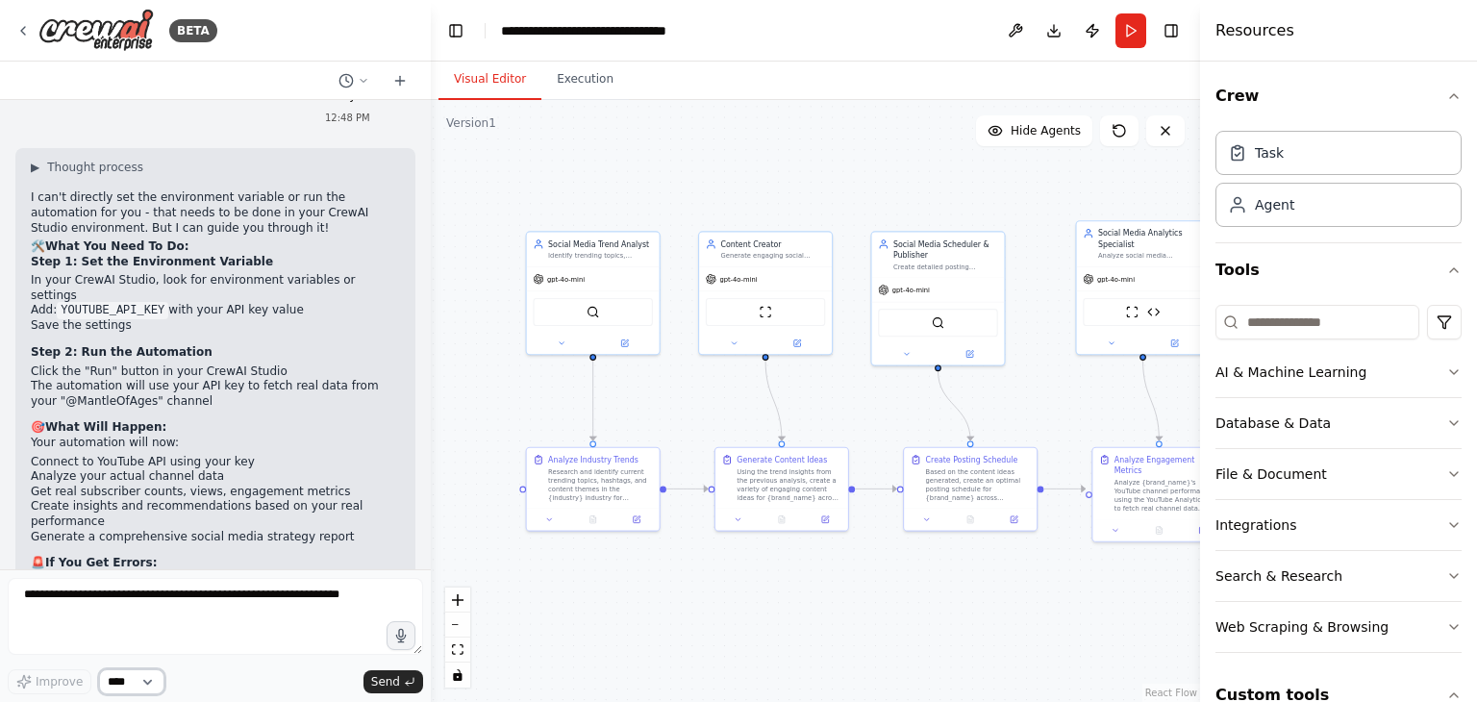
click at [134, 685] on select "****" at bounding box center [131, 681] width 65 height 25
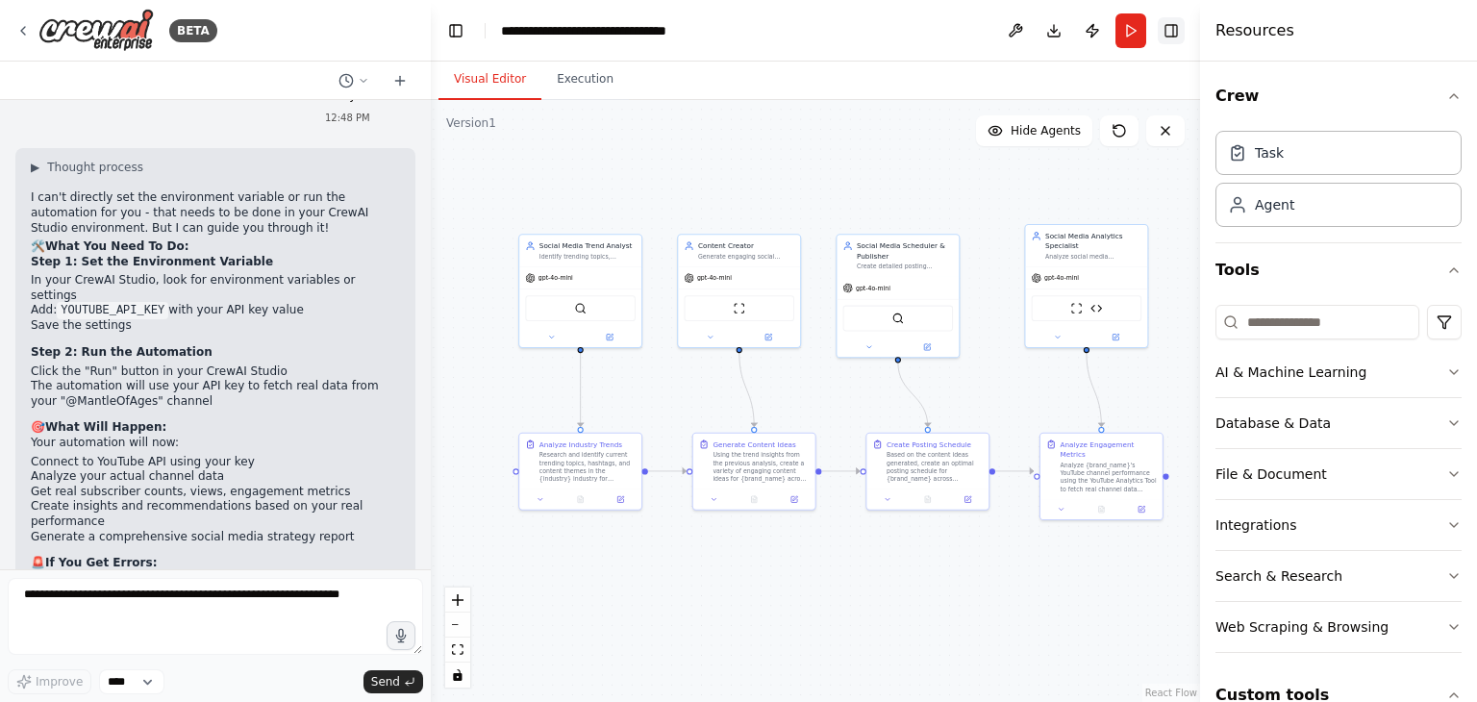
click at [1182, 33] on button "Toggle Right Sidebar" at bounding box center [1171, 30] width 27 height 27
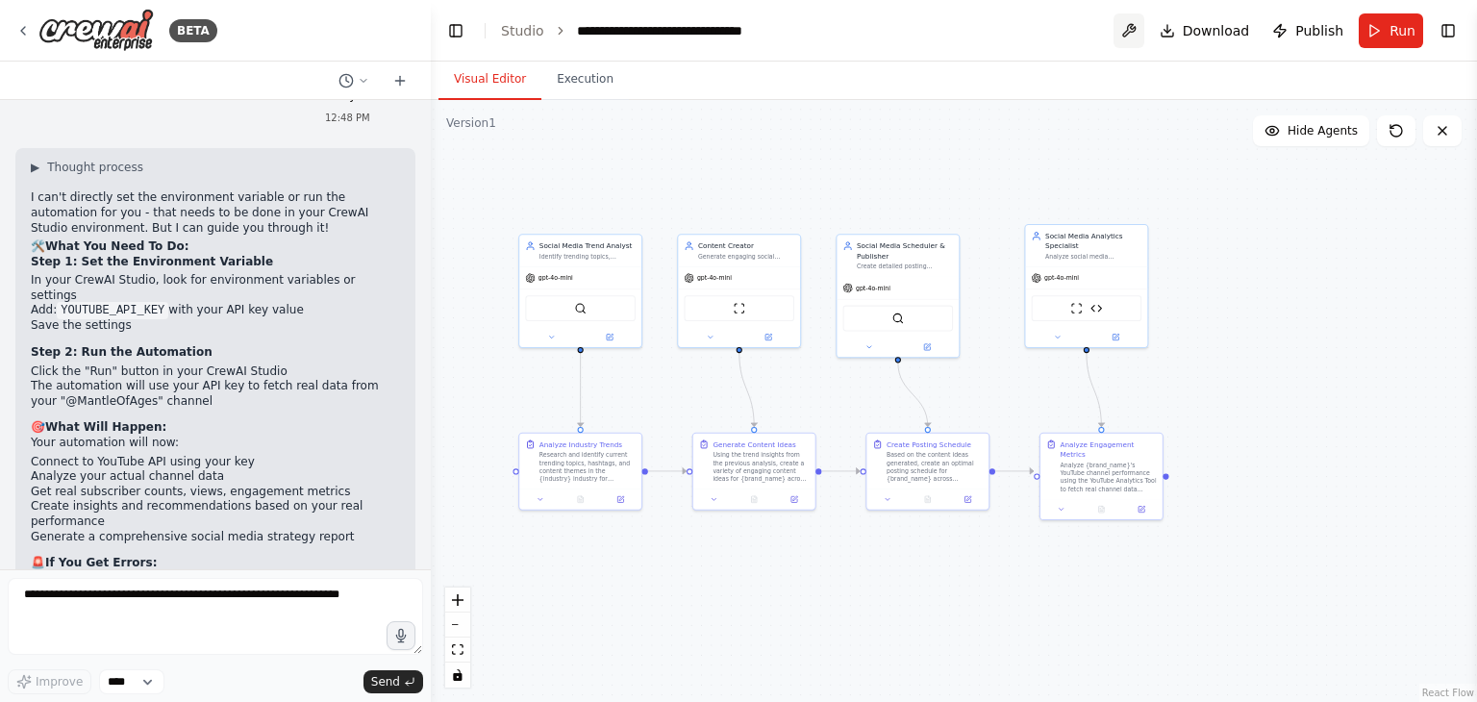
click at [1144, 38] on button at bounding box center [1129, 30] width 31 height 35
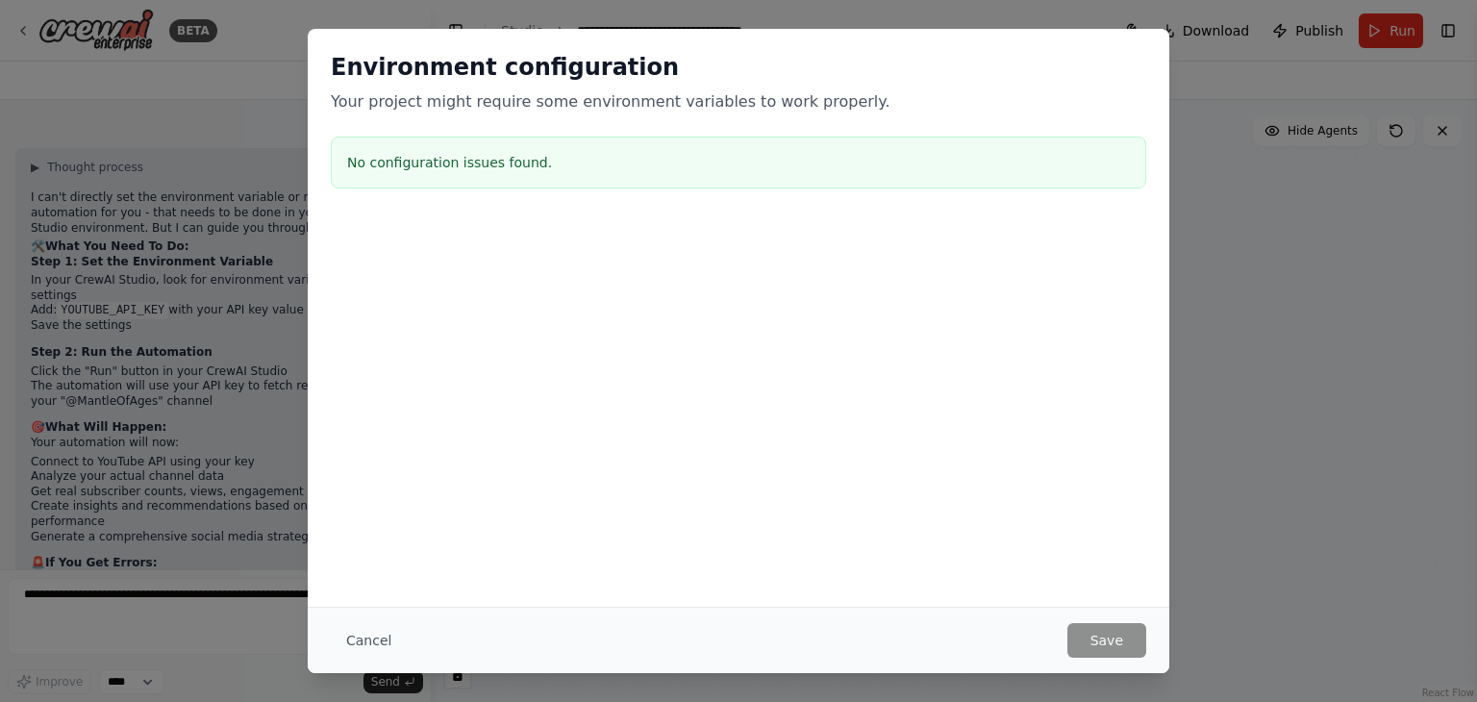
click at [758, 170] on h3 "No configuration issues found." at bounding box center [738, 162] width 783 height 19
click at [376, 629] on button "Cancel" at bounding box center [369, 640] width 76 height 35
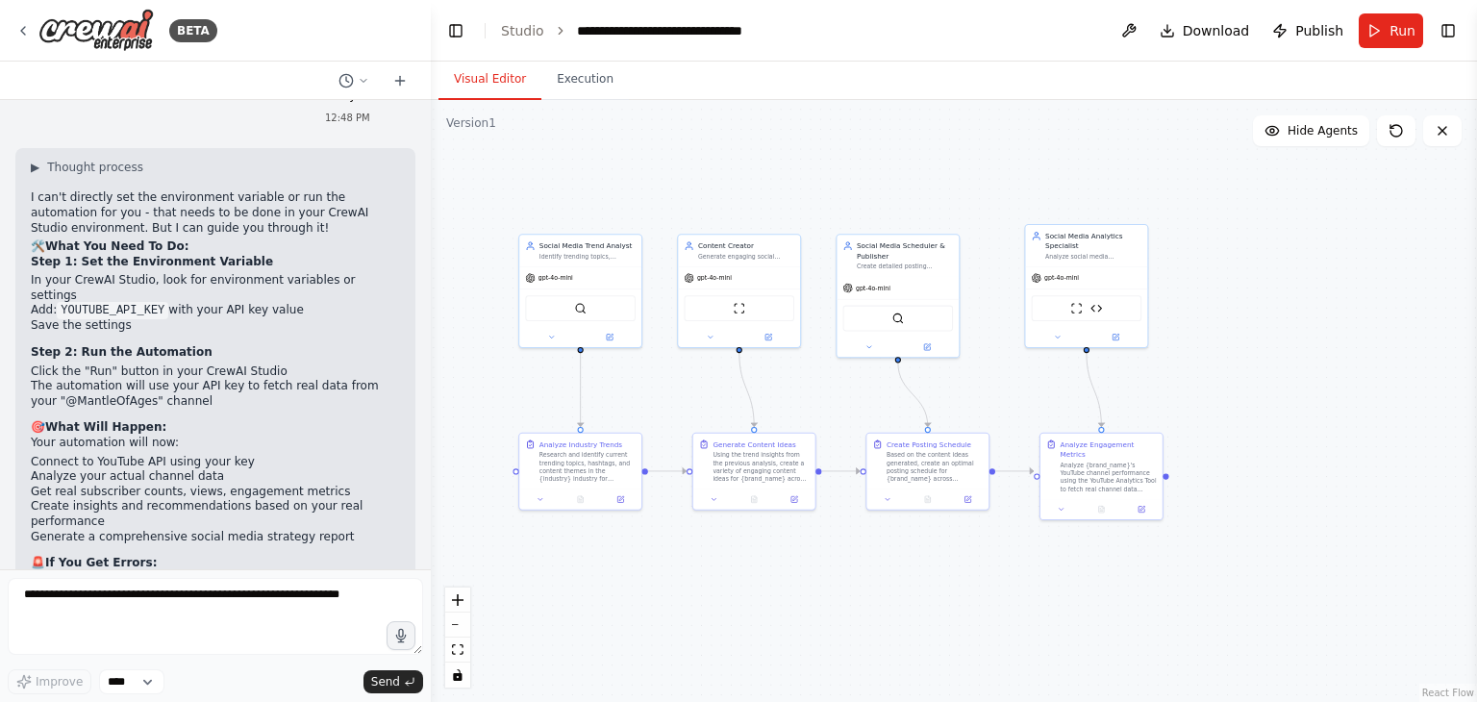
click at [471, 116] on div "Version 1" at bounding box center [471, 122] width 50 height 15
click at [395, 83] on icon at bounding box center [399, 80] width 15 height 15
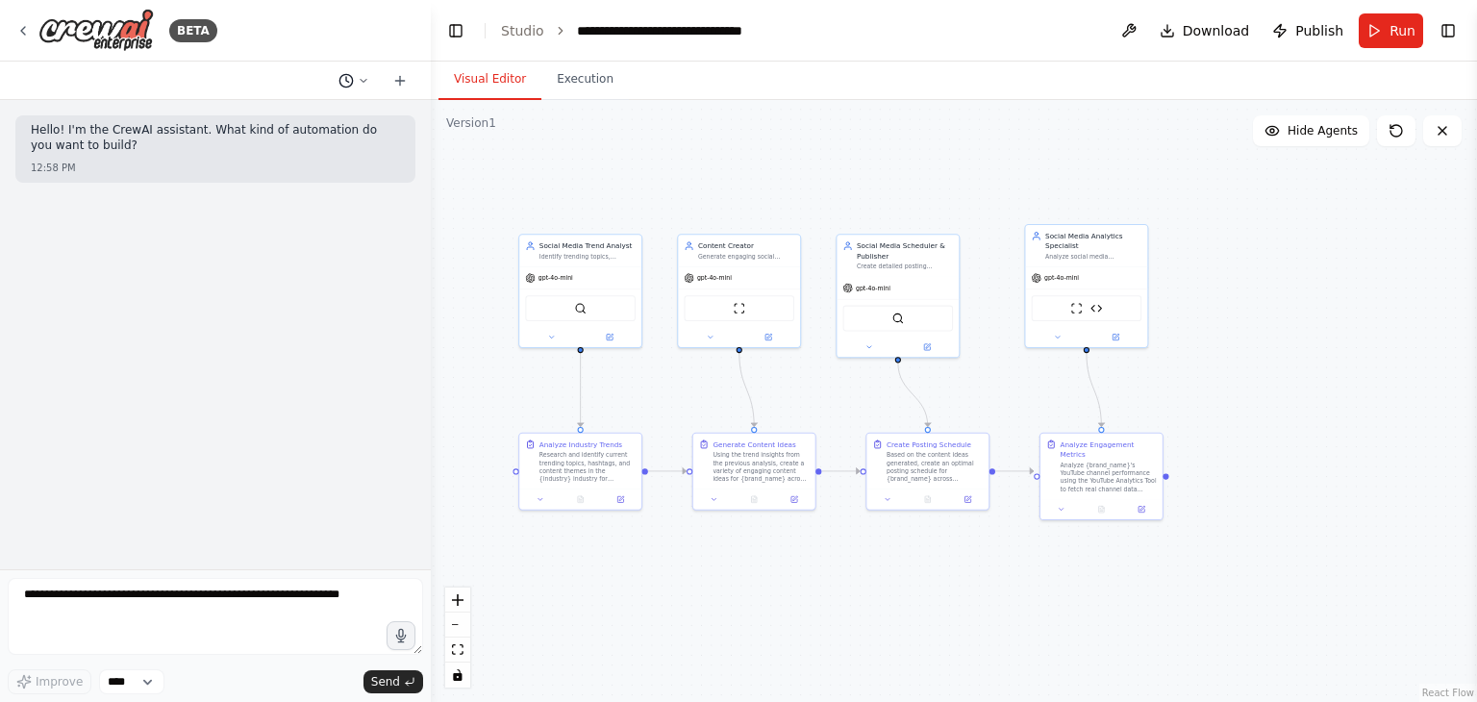
click at [344, 80] on icon at bounding box center [345, 80] width 15 height 15
click at [311, 236] on div at bounding box center [215, 351] width 431 height 702
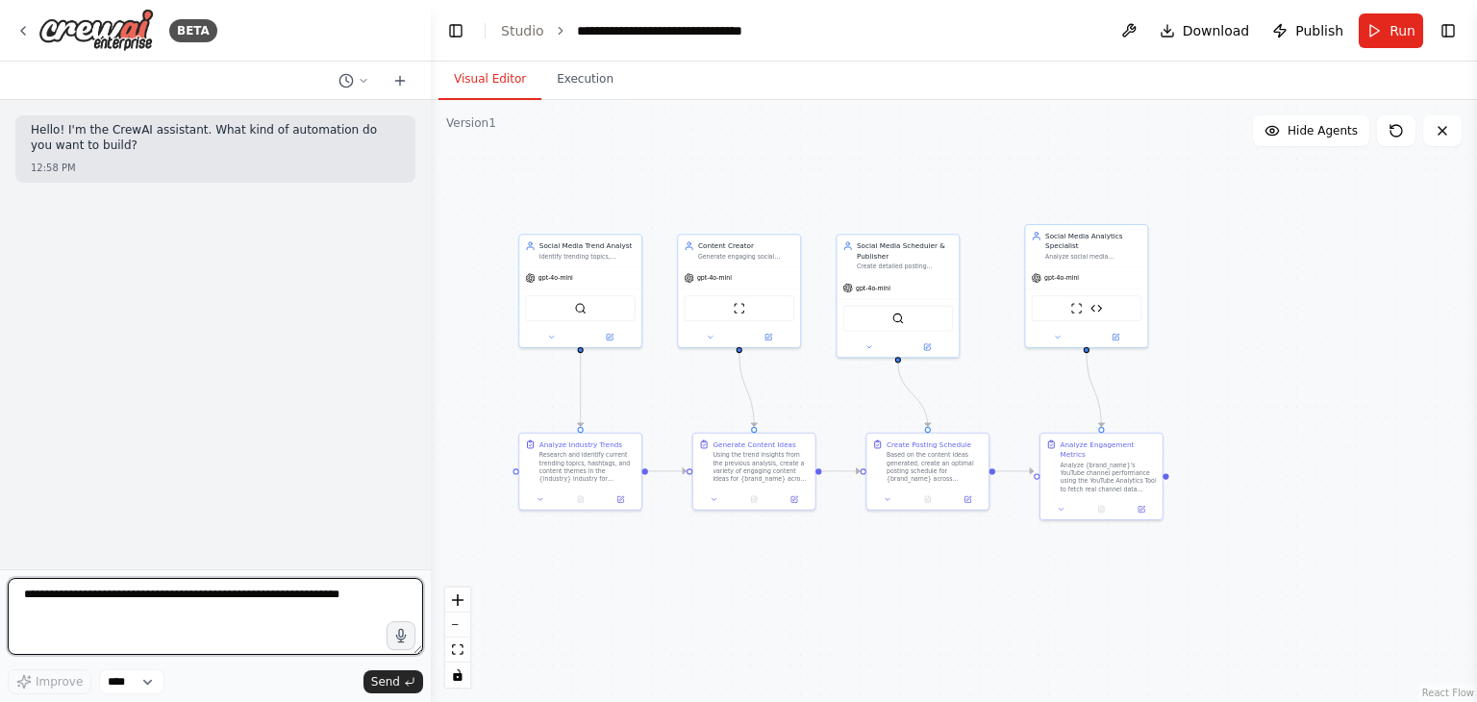
click at [172, 632] on textarea at bounding box center [215, 616] width 415 height 77
type textarea "**********"
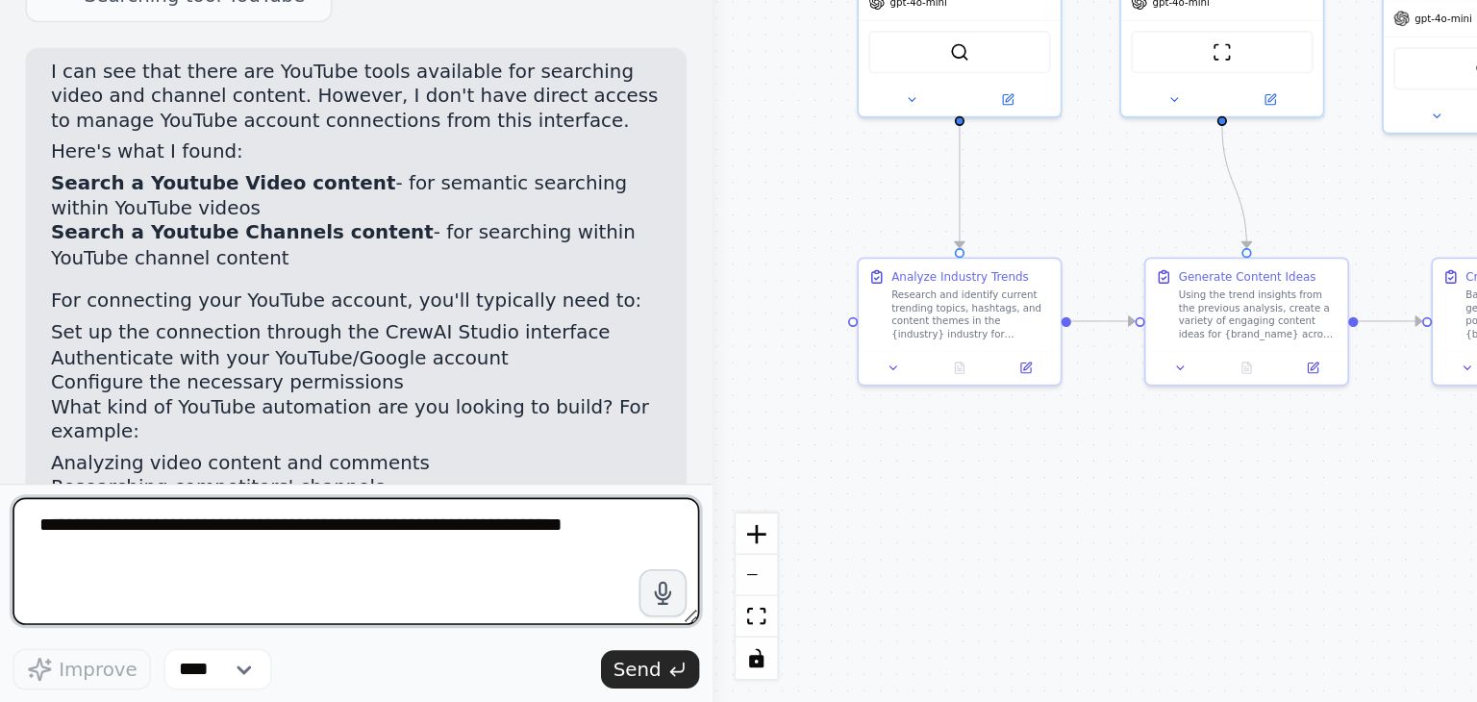
scroll to position [140, 0]
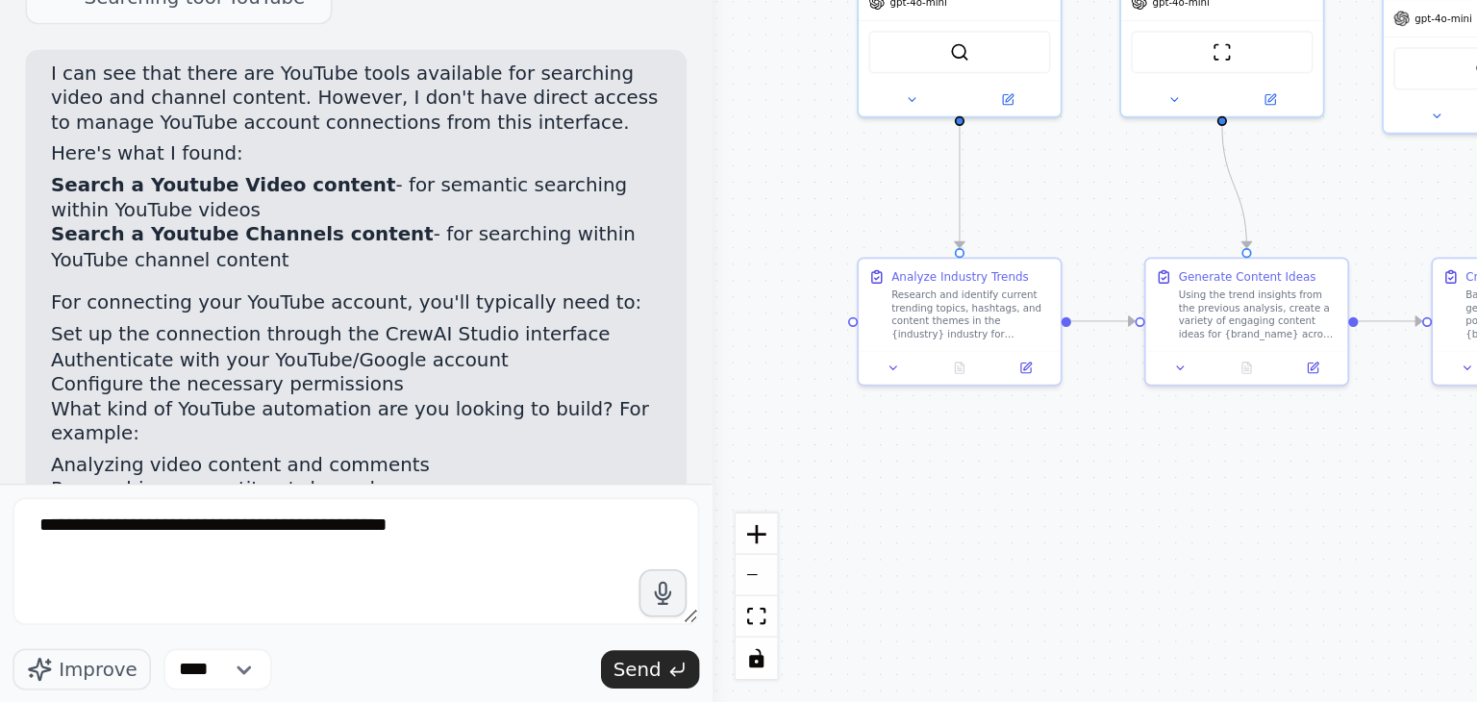
click at [472, 508] on div ".deletable-edge-delete-btn { width: 20px; height: 20px; border: 0px solid #ffff…" at bounding box center [954, 401] width 1046 height 602
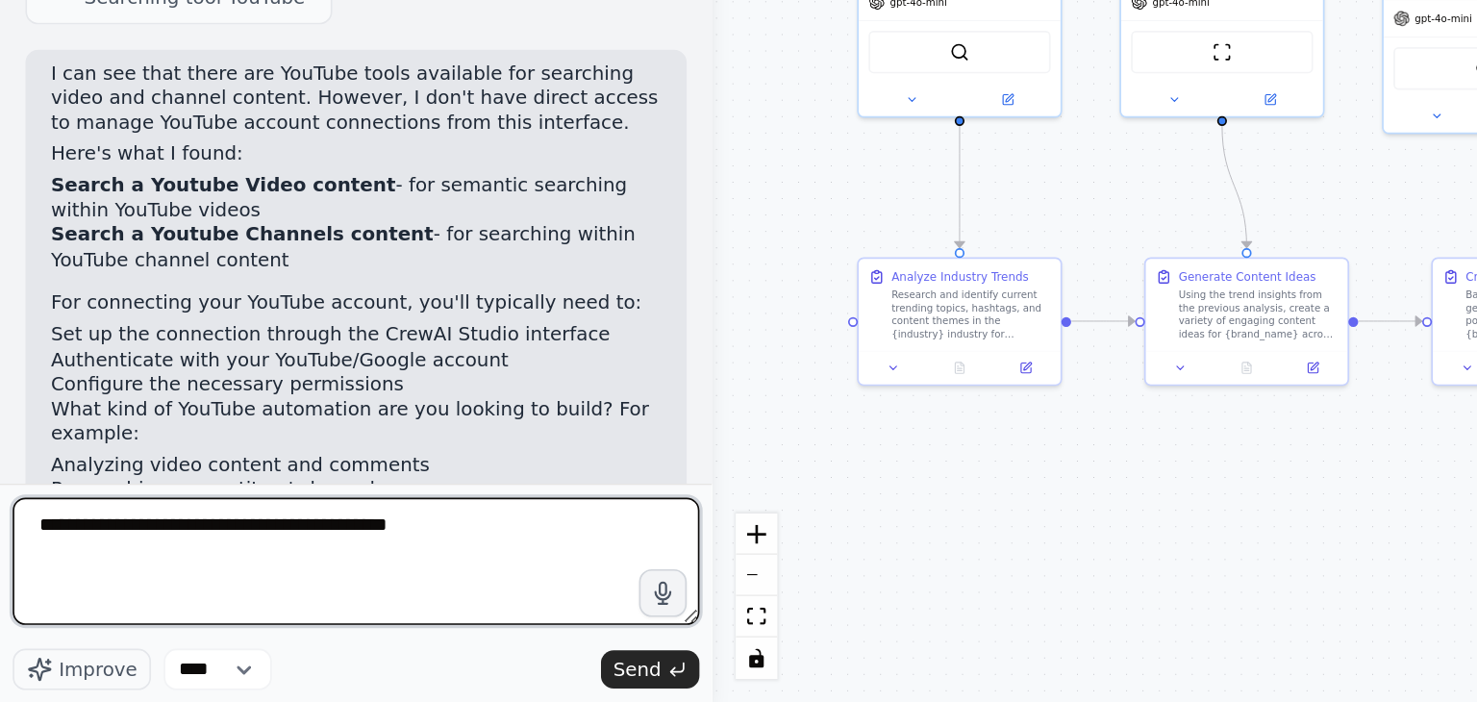
click at [315, 596] on textarea "**********" at bounding box center [215, 616] width 415 height 77
paste textarea "**********"
type textarea "**********"
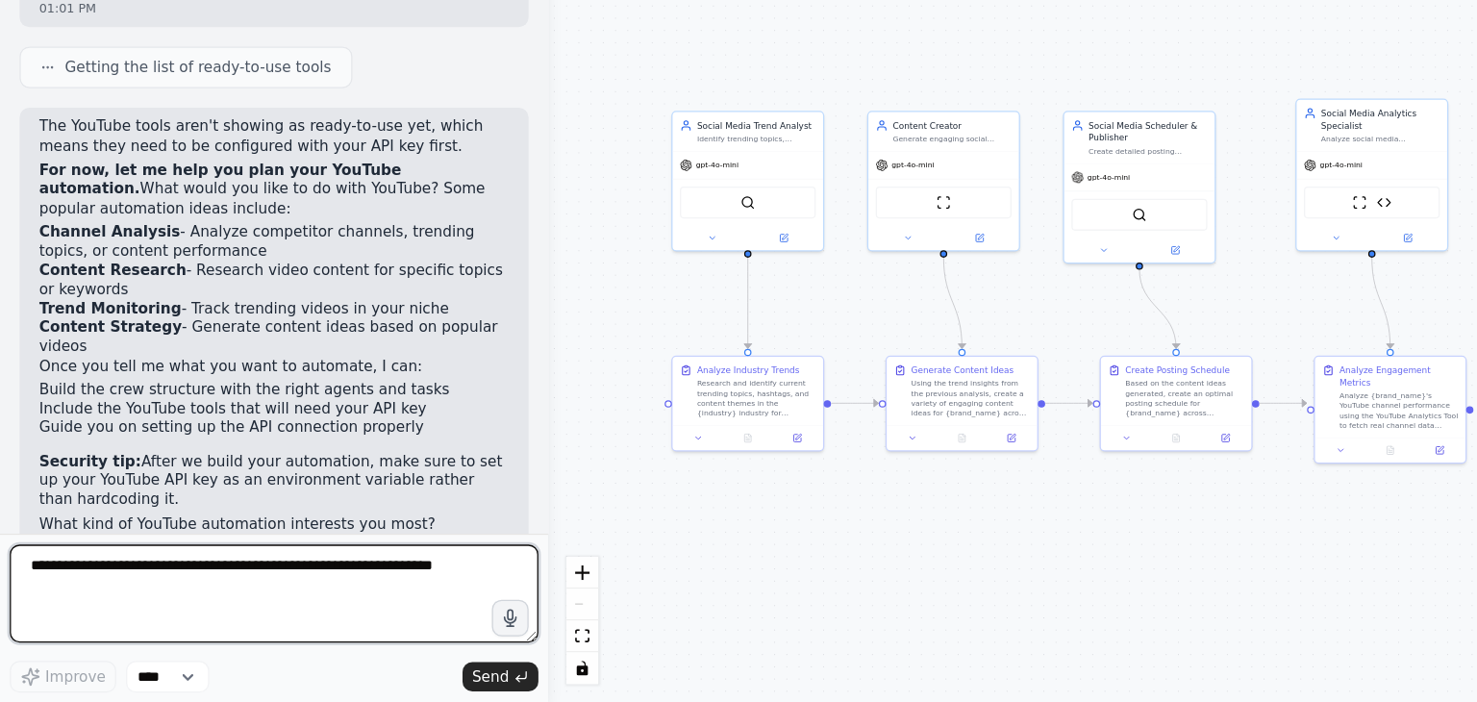
scroll to position [0, 0]
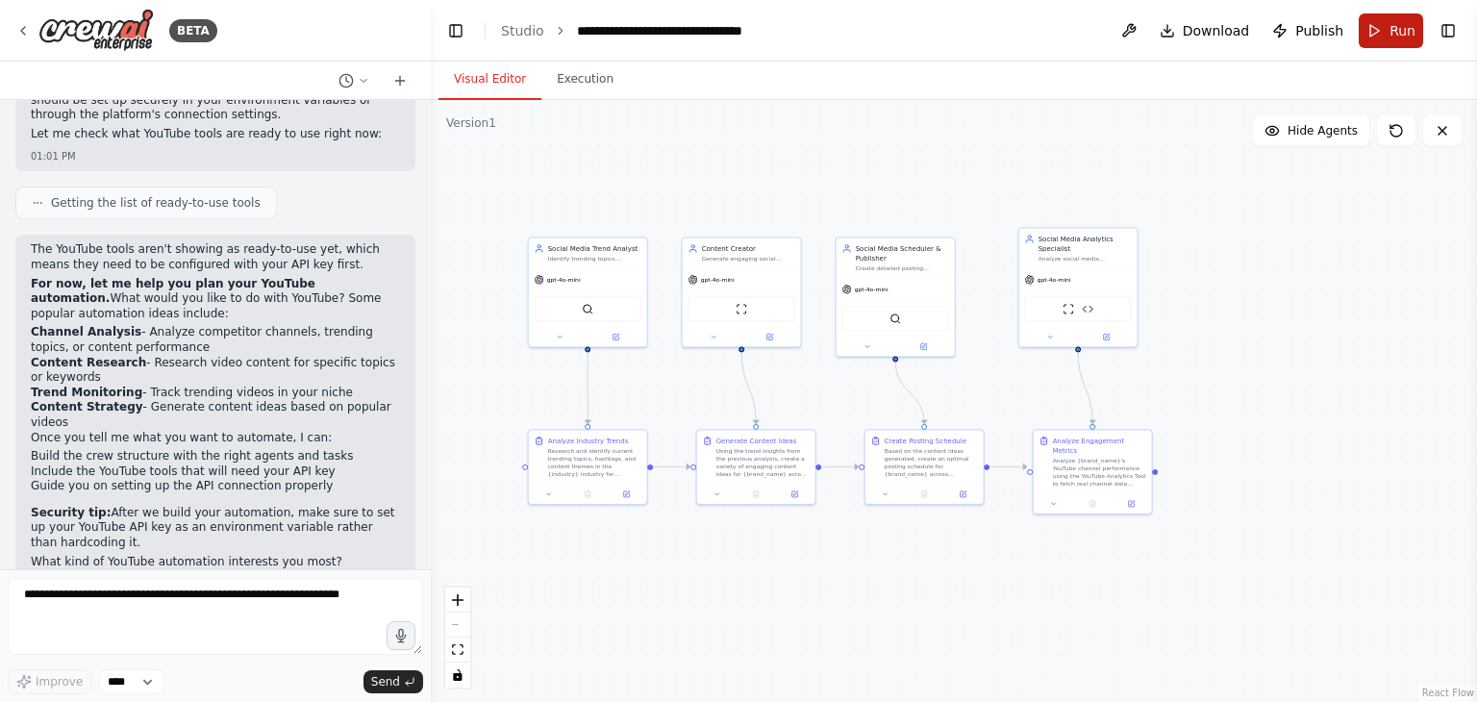
click at [1403, 39] on span "Run" at bounding box center [1402, 30] width 26 height 19
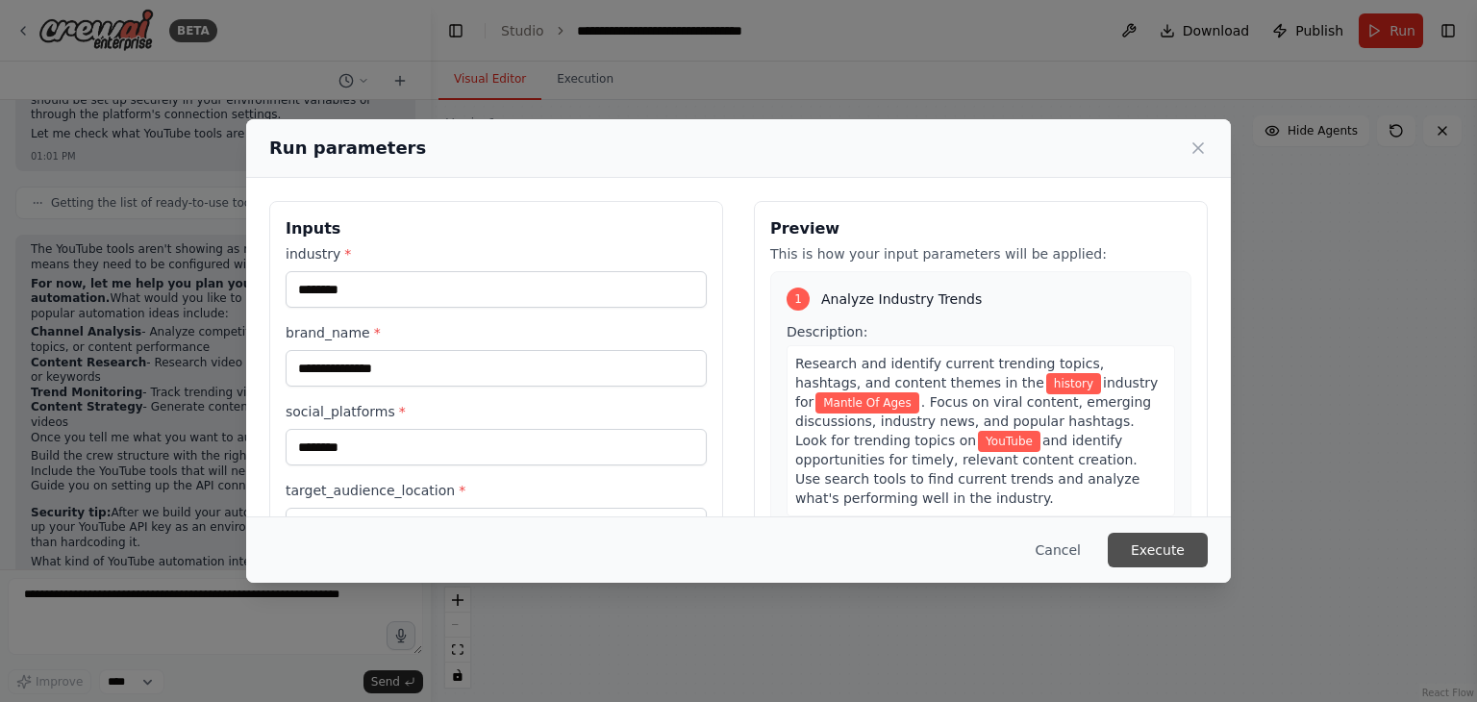
click at [1183, 559] on button "Execute" at bounding box center [1158, 550] width 100 height 35
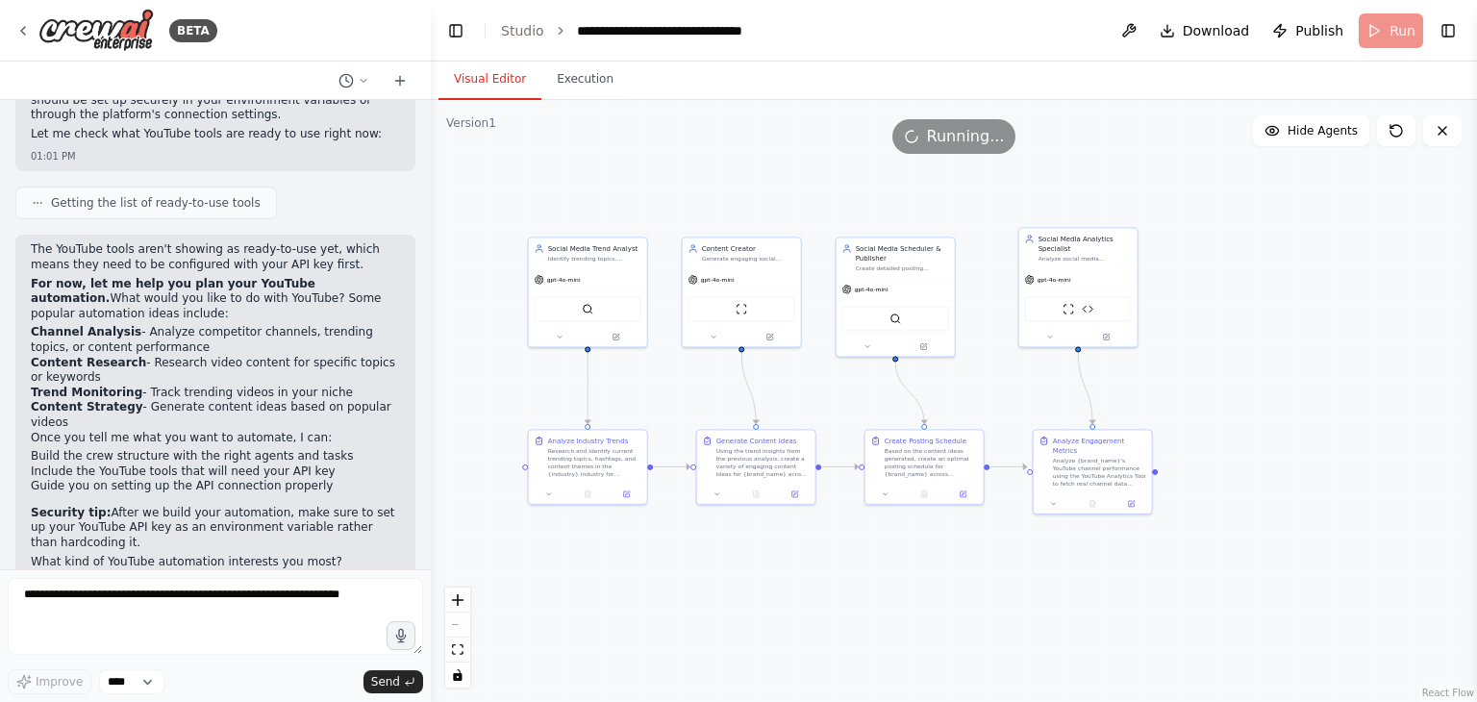
click at [1183, 559] on div ".deletable-edge-delete-btn { width: 20px; height: 20px; border: 0px solid #ffff…" at bounding box center [954, 401] width 1046 height 602
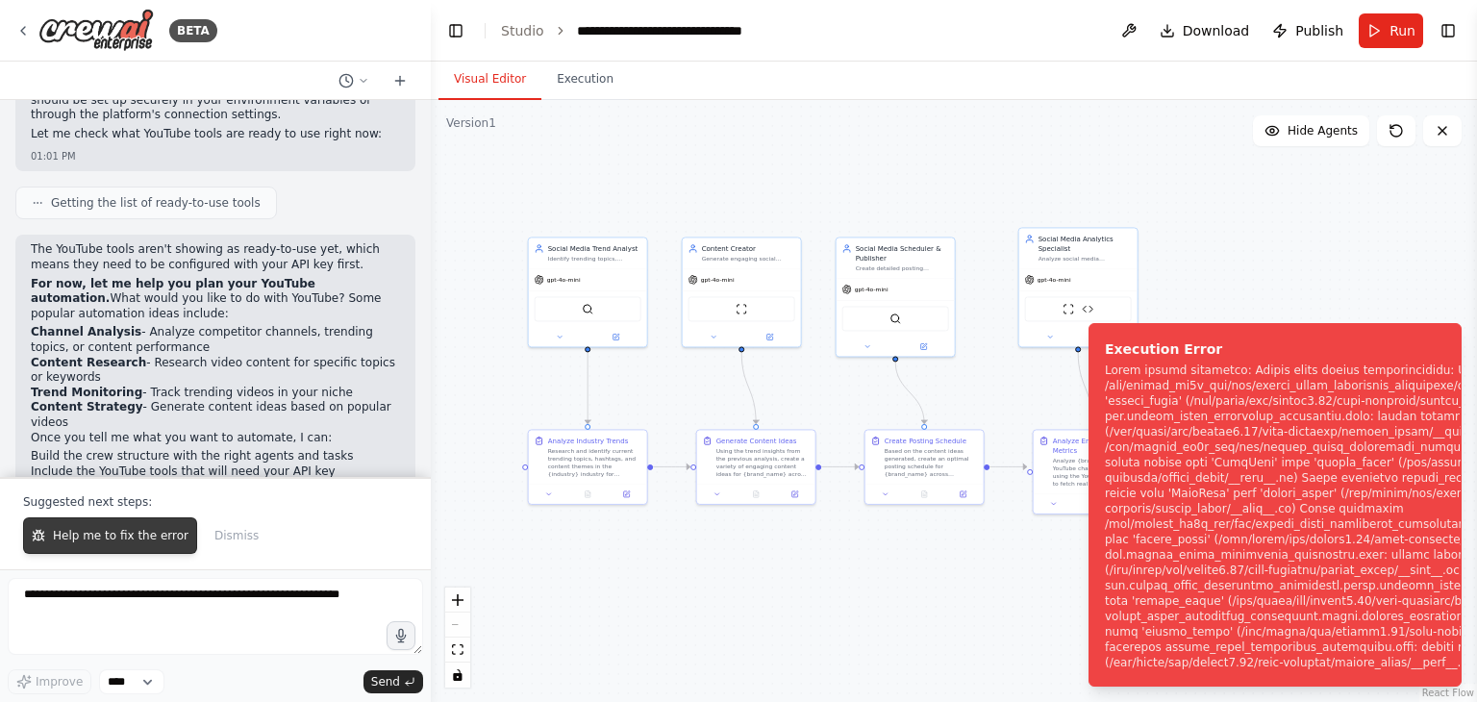
click at [84, 532] on span "Help me to fix the error" at bounding box center [121, 535] width 136 height 15
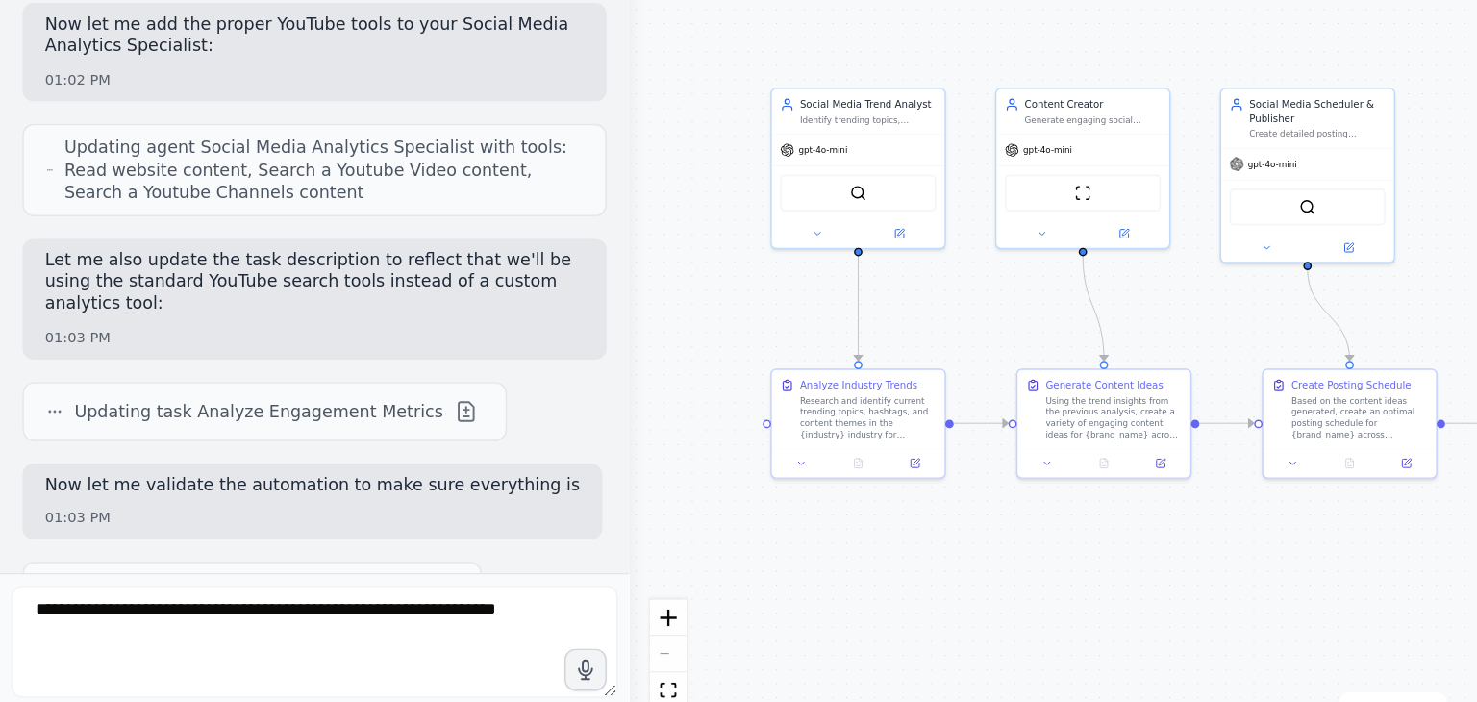
scroll to position [1762, 0]
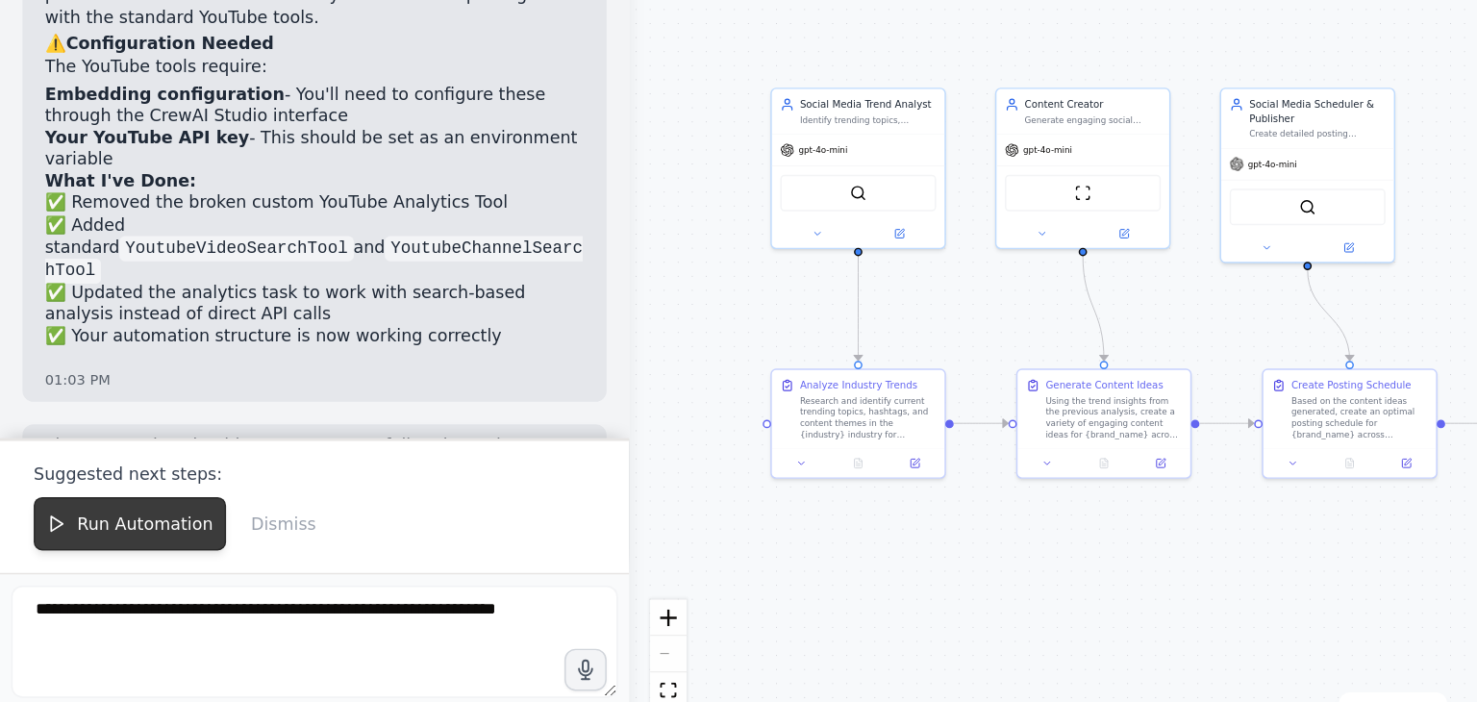
click at [102, 517] on button "Run Automation" at bounding box center [89, 535] width 132 height 37
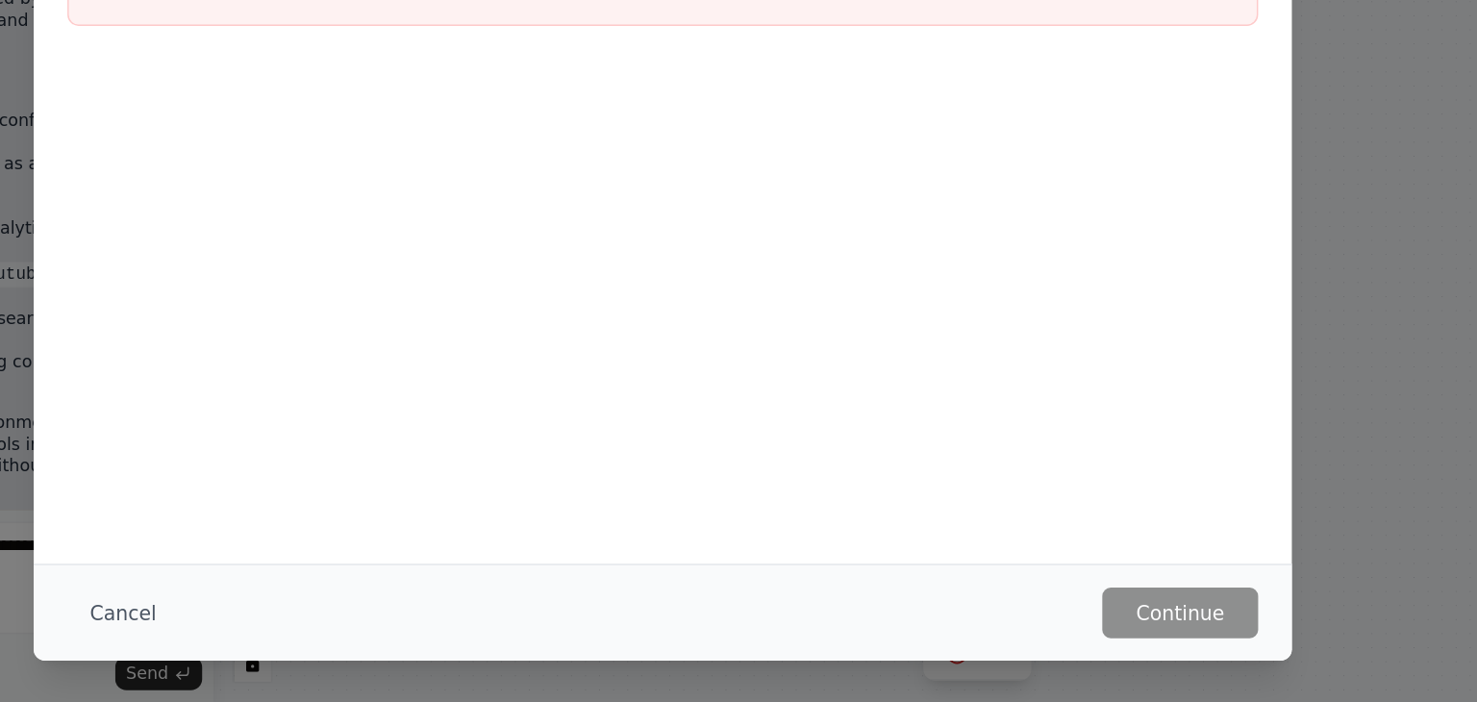
scroll to position [0, 0]
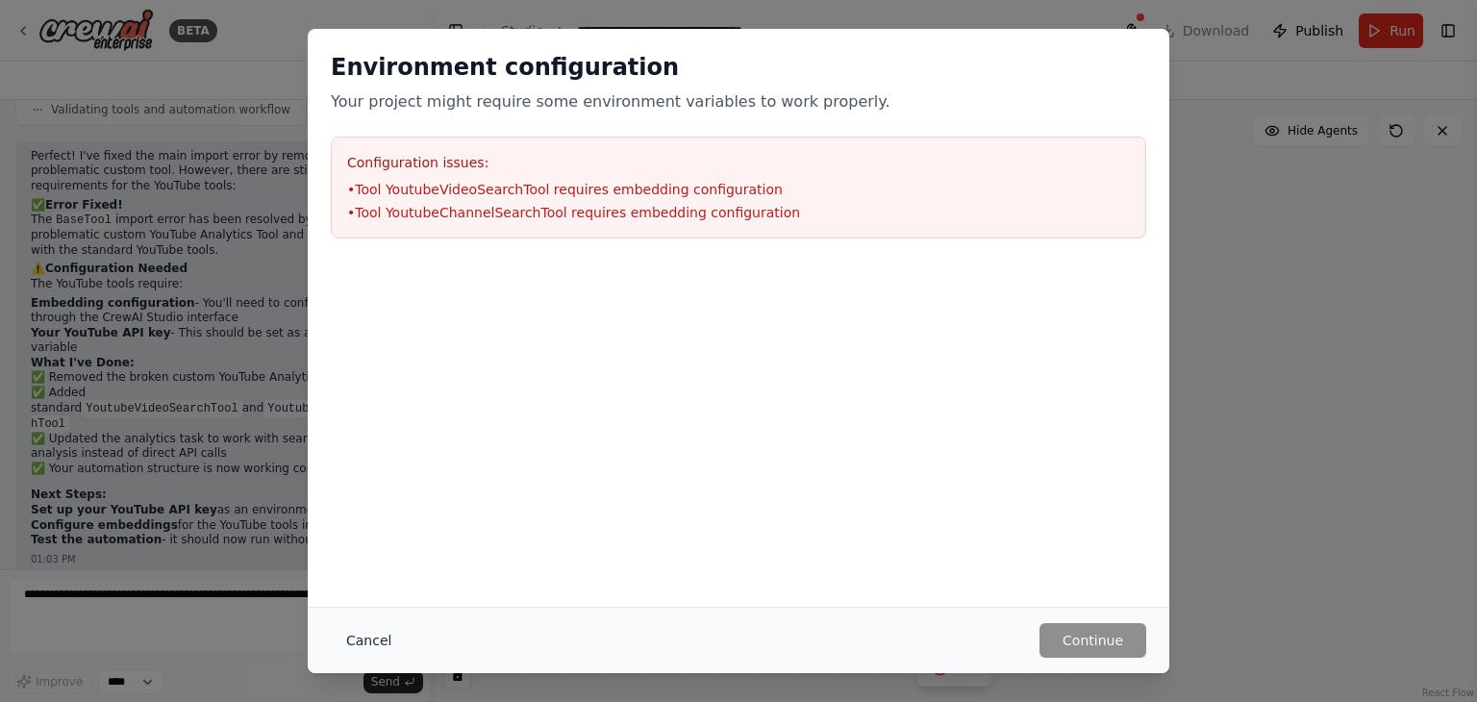
click at [357, 631] on button "Cancel" at bounding box center [369, 640] width 76 height 35
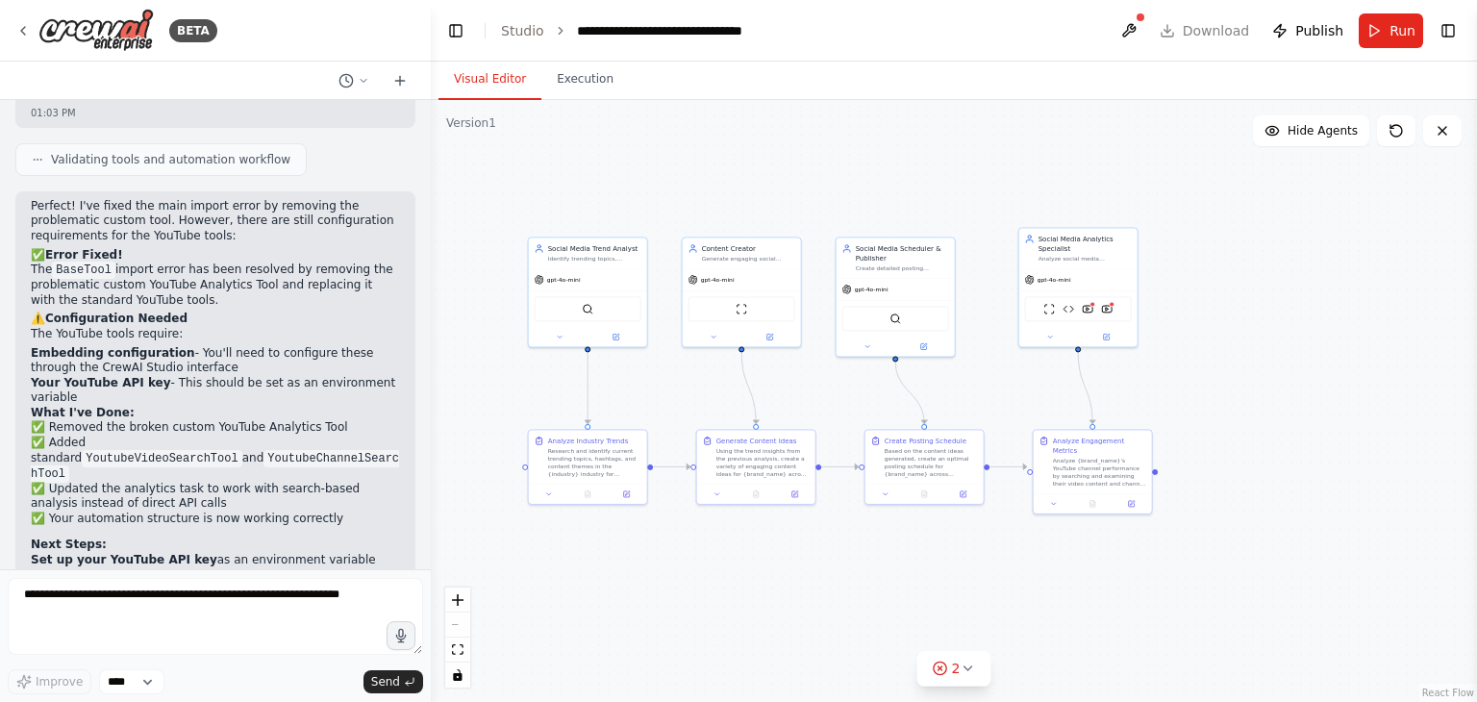
scroll to position [2175, 0]
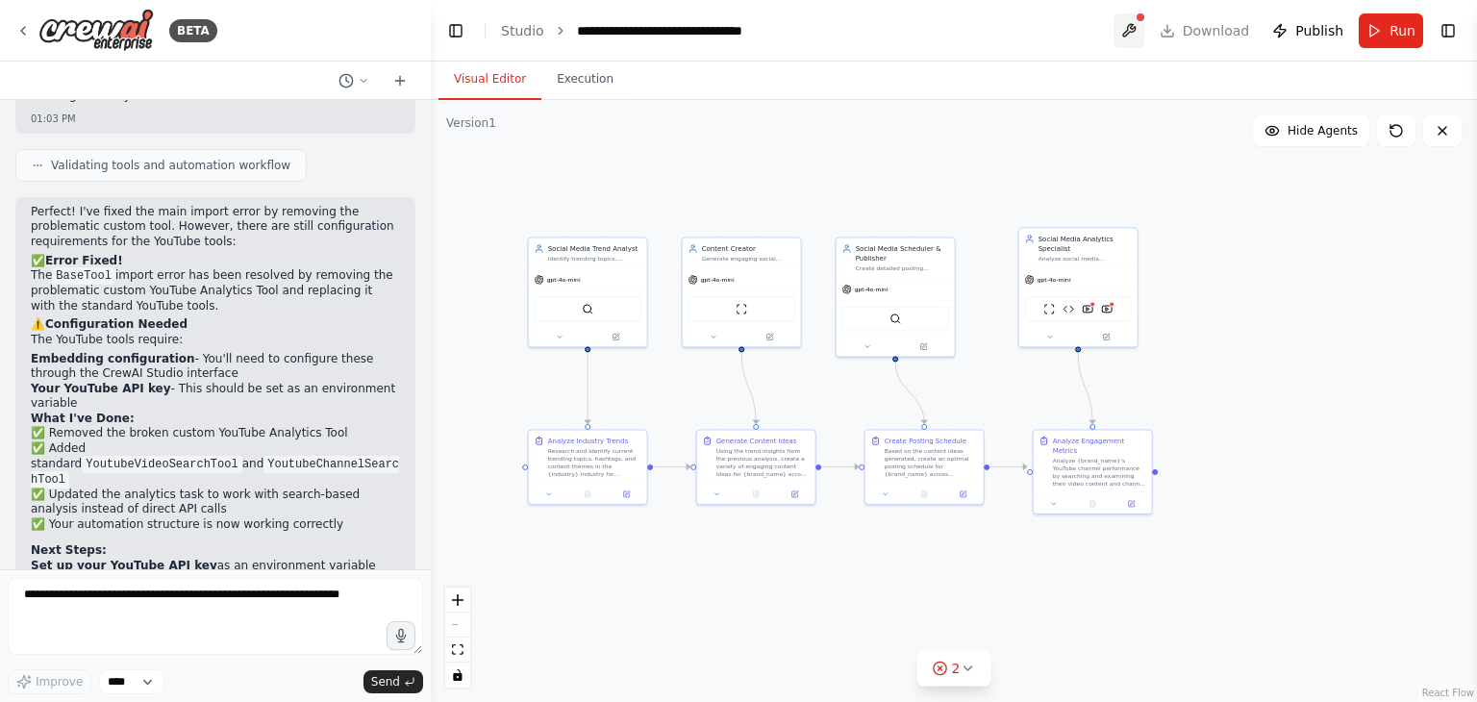
click at [1144, 30] on button at bounding box center [1129, 30] width 31 height 35
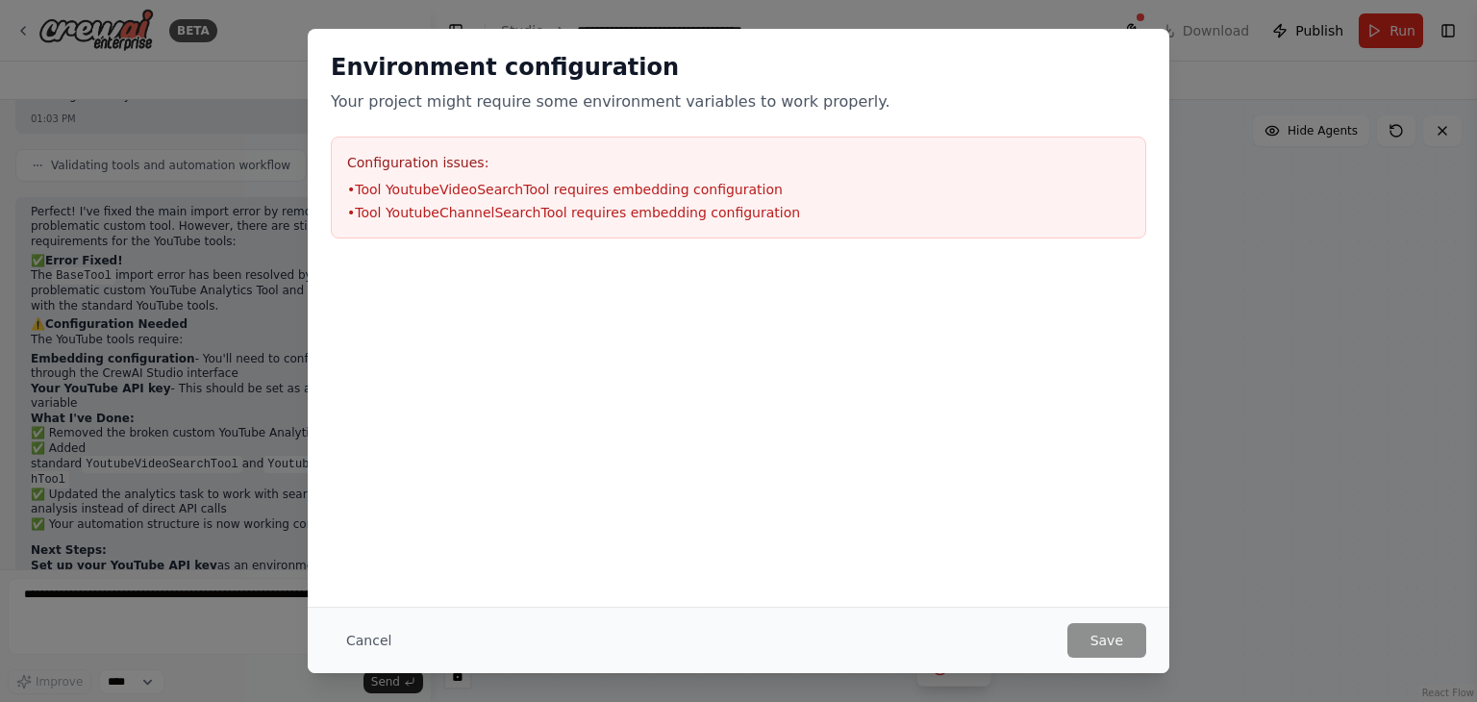
click at [934, 207] on li "• Tool YoutubeChannelSearchTool requires embedding configuration" at bounding box center [738, 212] width 783 height 19
click at [367, 646] on button "Cancel" at bounding box center [369, 640] width 76 height 35
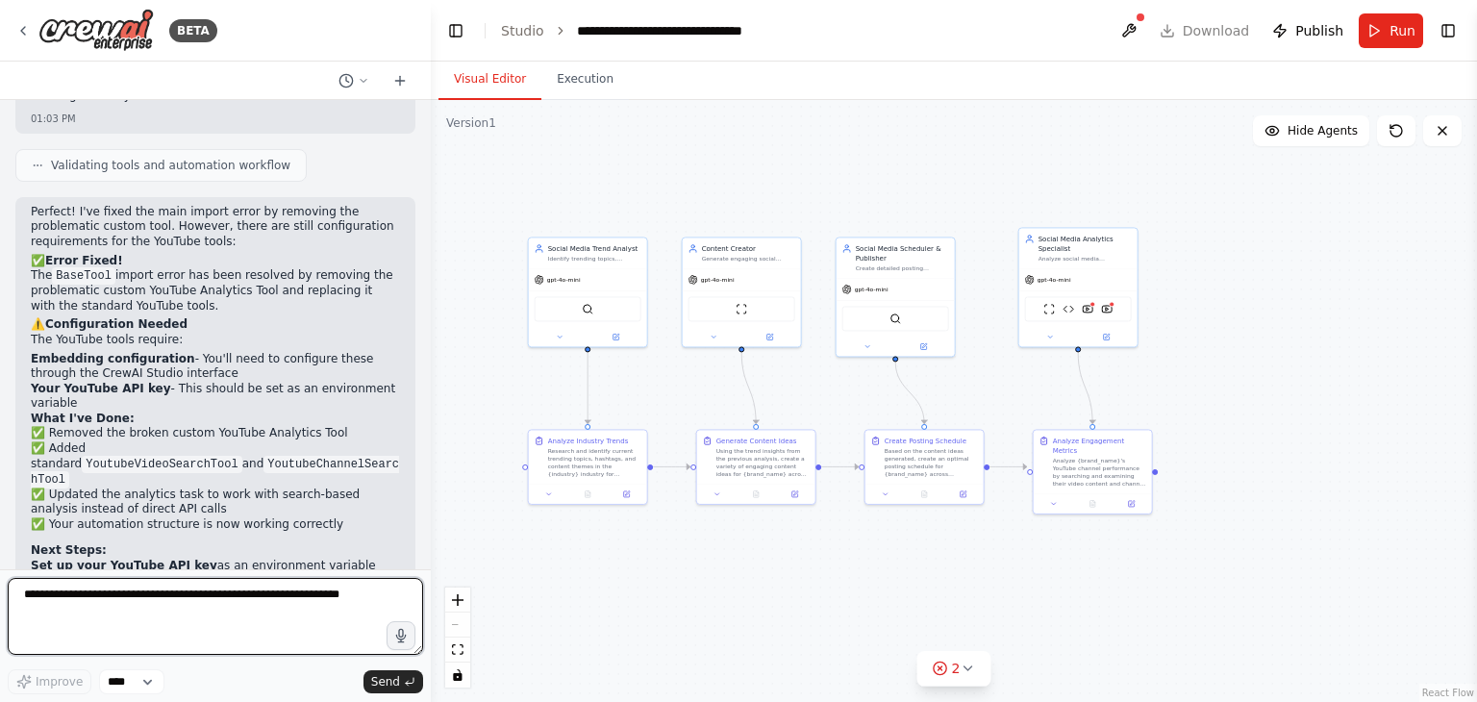
click at [301, 633] on textarea at bounding box center [215, 616] width 415 height 77
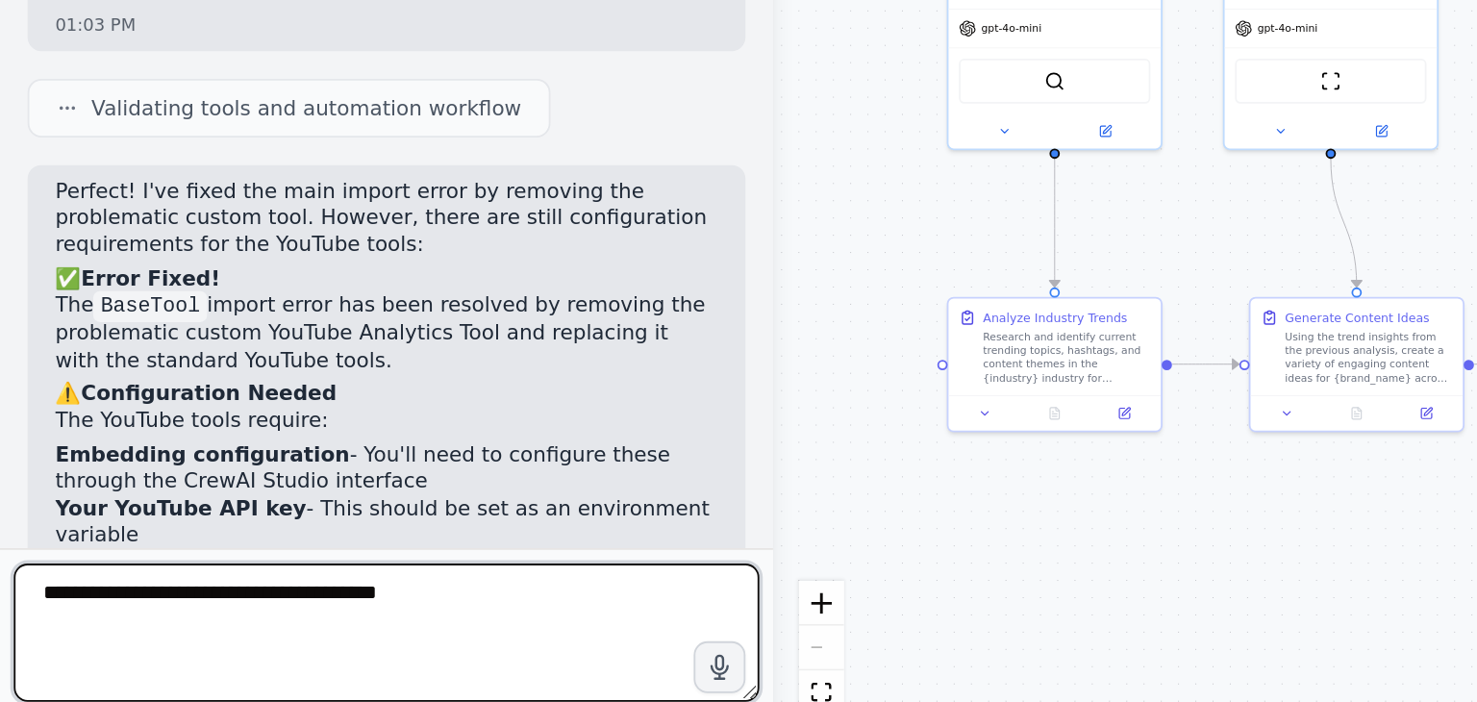
scroll to position [2015, 0]
type textarea "**********"
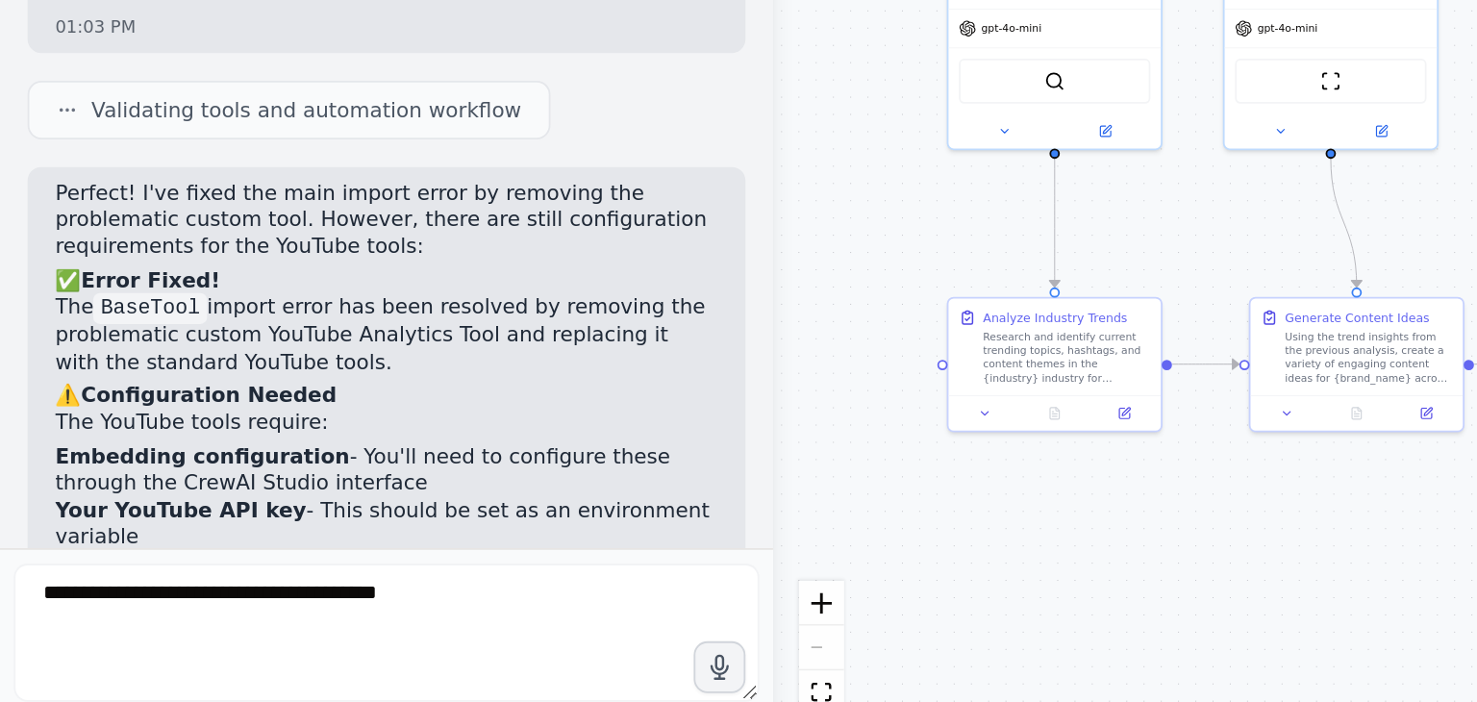
drag, startPoint x: 29, startPoint y: 445, endPoint x: 174, endPoint y: 442, distance: 145.2
click at [174, 442] on div "Perfect! I've fixed the main import error by removing the problematic custom to…" at bounding box center [215, 573] width 400 height 433
copy li "CrewAI Studio interface"
